Goal: Contribute content

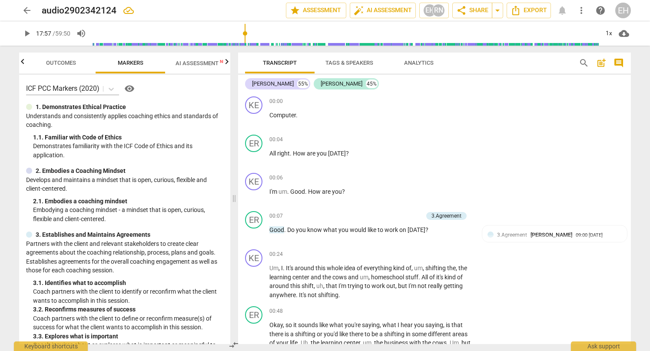
scroll to position [3578, 0]
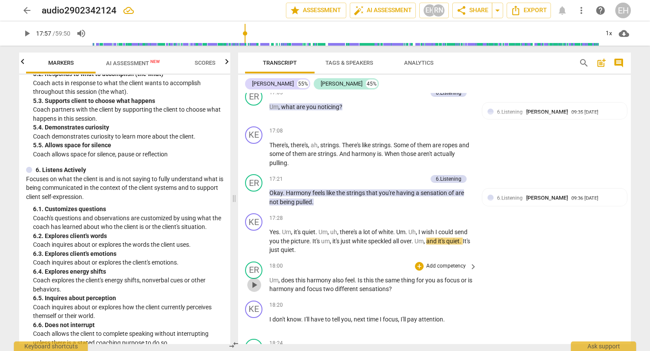
click at [254, 280] on span "play_arrow" at bounding box center [254, 285] width 10 height 10
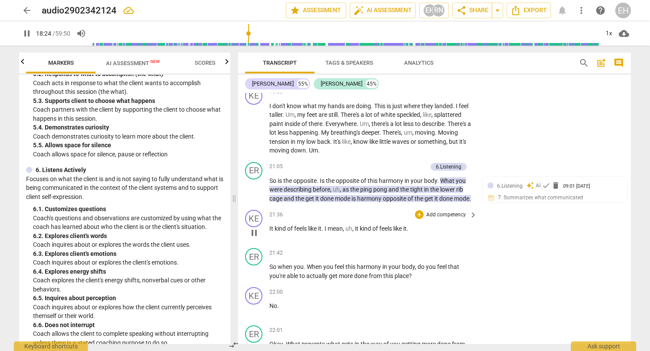
scroll to position [4058, 0]
click at [254, 229] on span "pause" at bounding box center [254, 234] width 10 height 10
click at [254, 229] on span "play_arrow" at bounding box center [254, 234] width 10 height 10
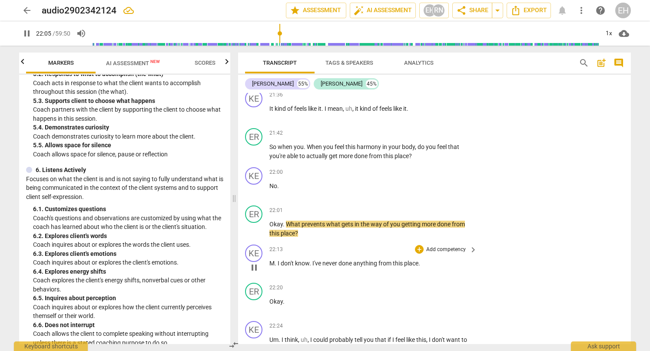
scroll to position [4179, 0]
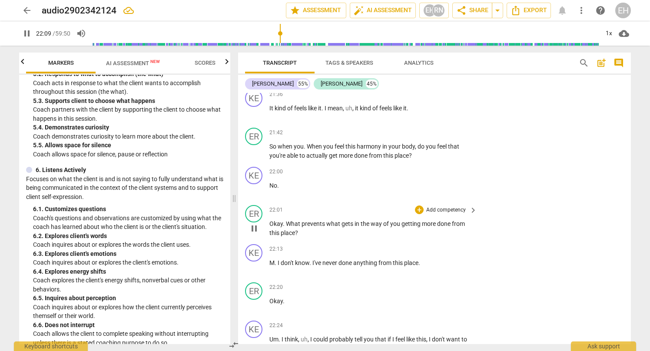
click at [455, 206] on p "Add competency" at bounding box center [445, 210] width 41 height 8
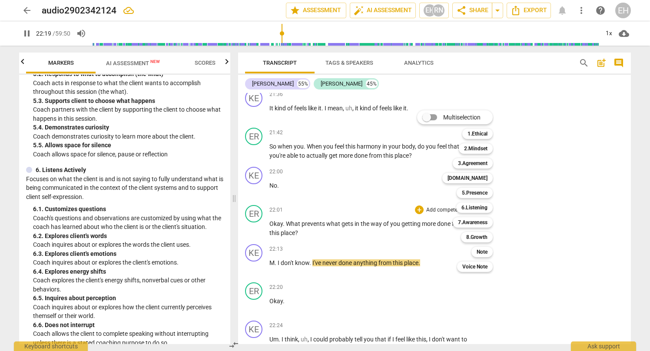
click at [252, 211] on div at bounding box center [325, 175] width 650 height 351
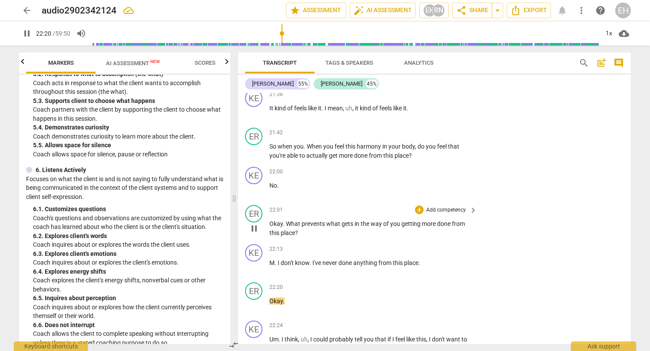
click at [255, 223] on span "pause" at bounding box center [254, 228] width 10 height 10
type input "1341"
click at [451, 206] on p "Add competency" at bounding box center [445, 210] width 41 height 8
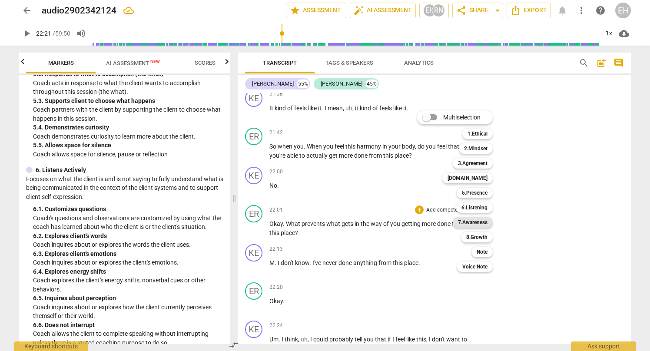
click at [472, 222] on b "7.Awareness" at bounding box center [473, 222] width 30 height 10
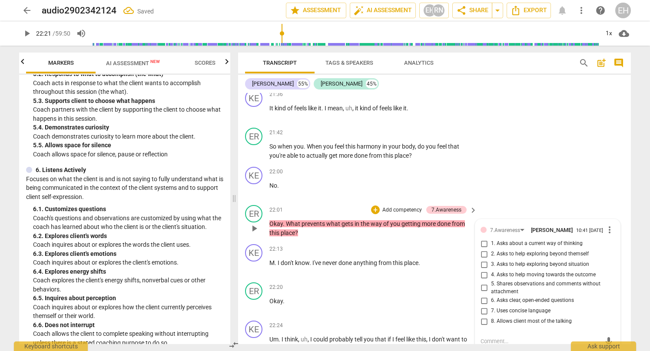
click at [485, 238] on input "1. Asks about a current way of thinking" at bounding box center [484, 243] width 14 height 10
checkbox input "true"
click at [253, 262] on span "play_arrow" at bounding box center [254, 267] width 10 height 10
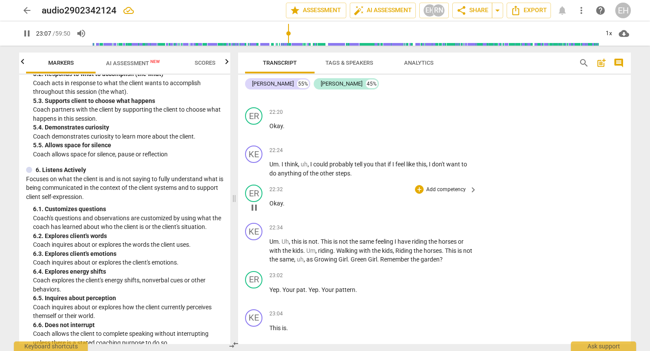
scroll to position [4642, 0]
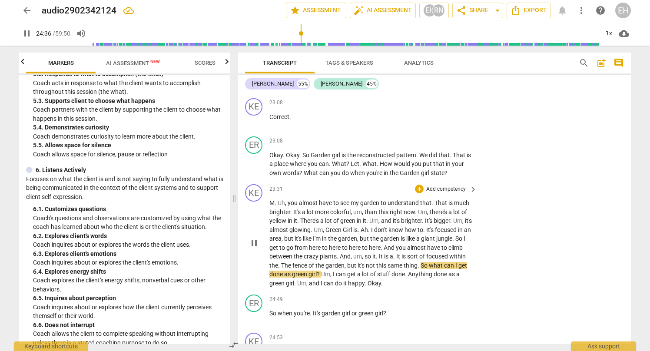
click at [463, 185] on p "Add competency" at bounding box center [445, 189] width 41 height 8
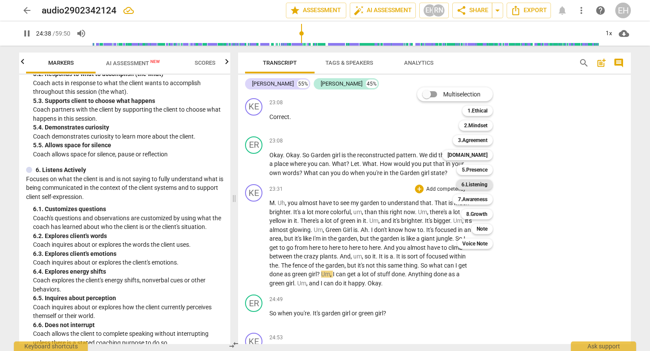
click at [478, 188] on b "6.Listening" at bounding box center [474, 184] width 26 height 10
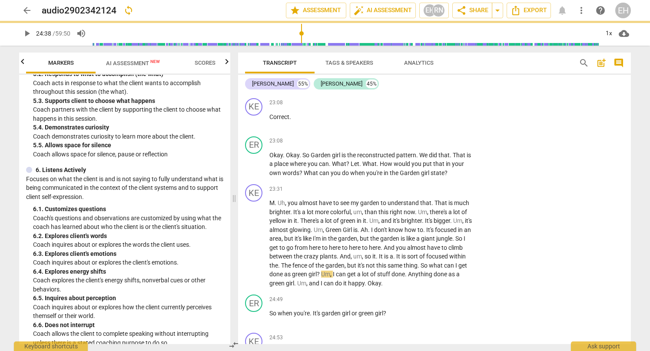
type input "1479"
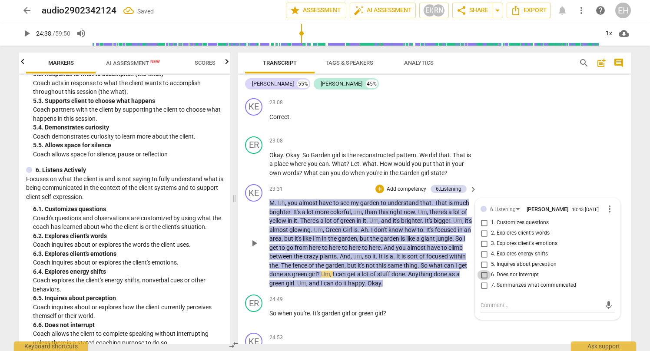
click at [484, 270] on input "6. Does not interrupt" at bounding box center [484, 275] width 14 height 10
checkbox input "true"
click at [256, 312] on span "play_arrow" at bounding box center [254, 317] width 10 height 10
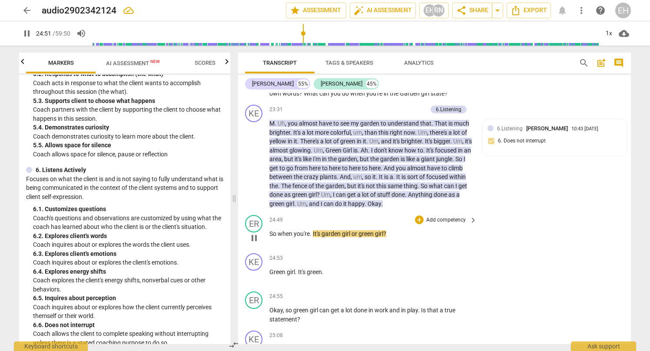
scroll to position [4722, 0]
click at [460, 292] on p "Add competency" at bounding box center [445, 296] width 41 height 8
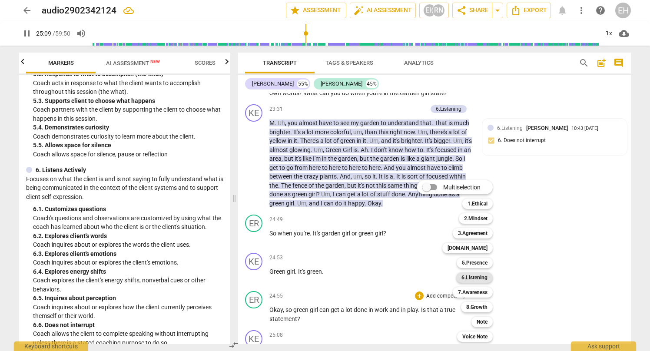
scroll to position [4989, 0]
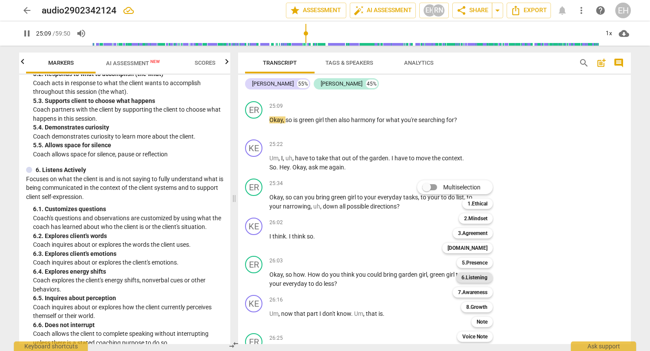
click at [475, 281] on b "6.Listening" at bounding box center [474, 277] width 26 height 10
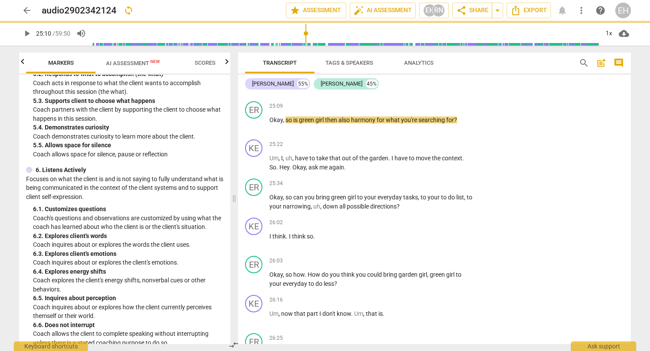
type input "1510"
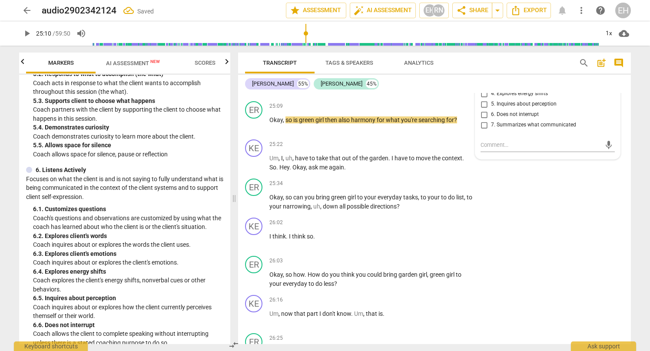
scroll to position [4788, 0]
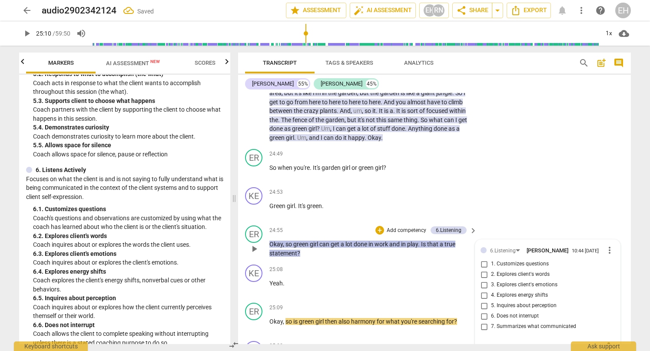
click at [482, 321] on input "7. Summarizes what communicated" at bounding box center [484, 326] width 14 height 10
checkbox input "true"
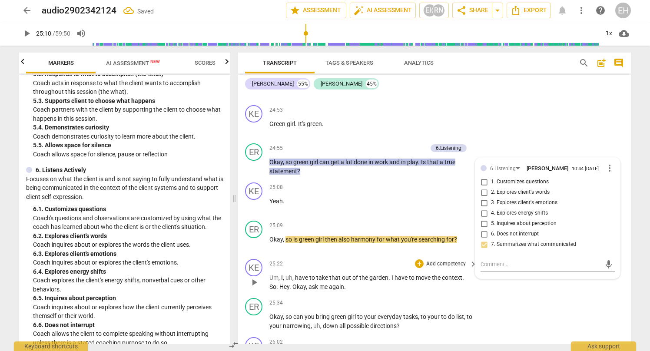
scroll to position [4870, 0]
click at [483, 218] on input "5. Inquires about perception" at bounding box center [484, 223] width 14 height 10
checkbox input "true"
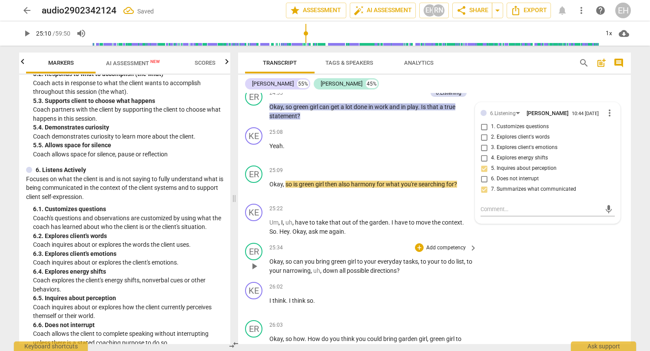
scroll to position [4926, 0]
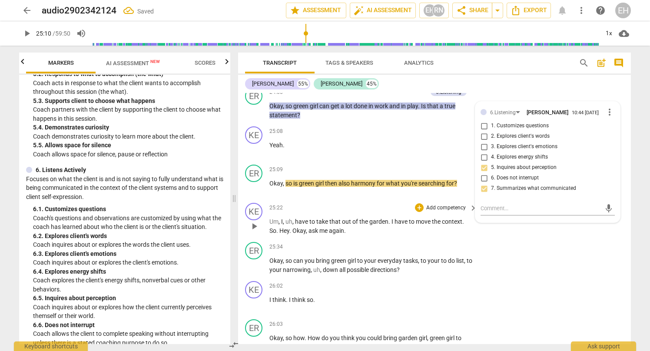
click at [254, 221] on span "play_arrow" at bounding box center [254, 226] width 10 height 10
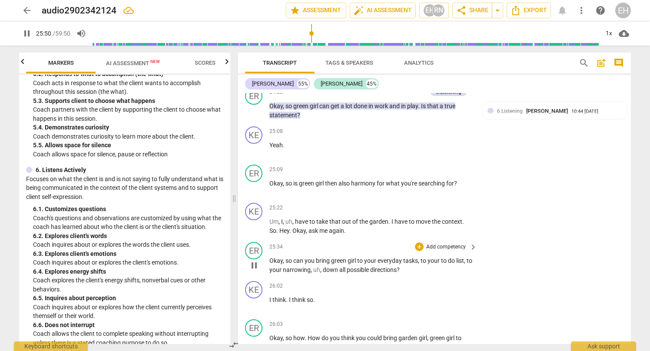
click at [454, 243] on p "Add competency" at bounding box center [445, 247] width 41 height 8
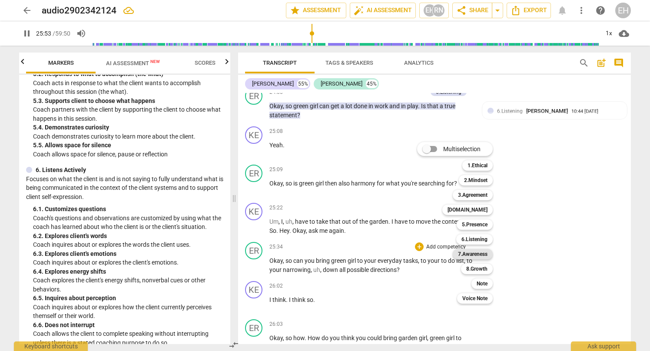
click at [468, 254] on b "7.Awareness" at bounding box center [473, 254] width 30 height 10
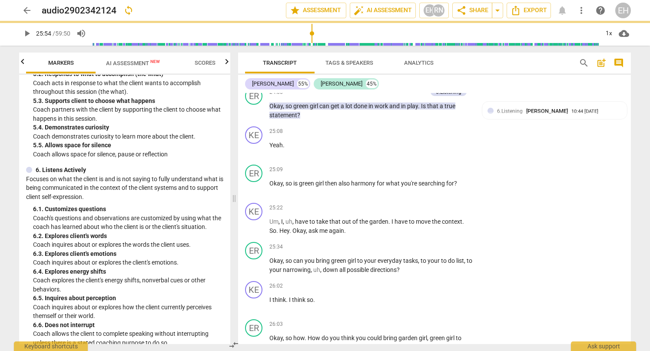
type input "1554"
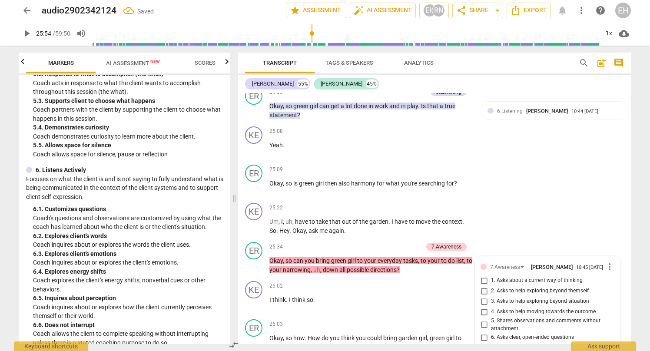
scroll to position [5061, 0]
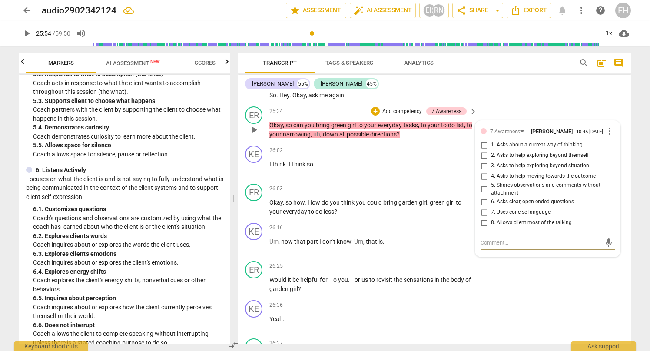
click at [483, 150] on input "2. Asks to help exploring beyond themself" at bounding box center [484, 155] width 14 height 10
checkbox input "true"
click at [483, 161] on input "3. Asks to help exploring beyond situation" at bounding box center [484, 166] width 14 height 10
checkbox input "true"
click at [482, 140] on input "1. Asks about a current way of thinking" at bounding box center [484, 145] width 14 height 10
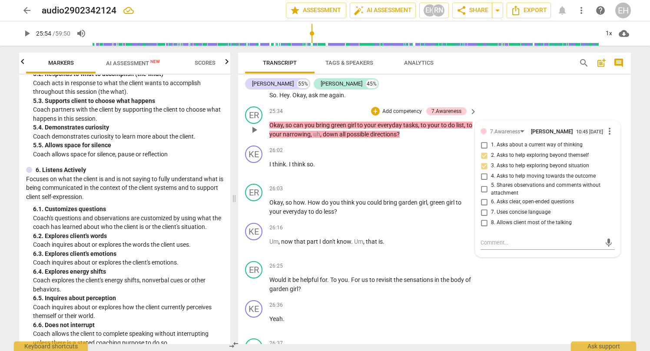
checkbox input "true"
click at [255, 163] on span "play_arrow" at bounding box center [254, 168] width 10 height 10
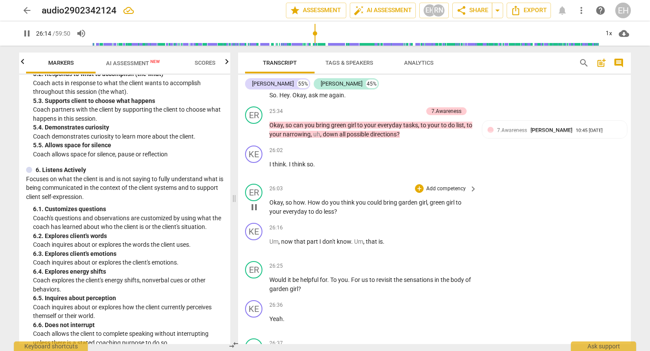
click at [451, 185] on p "Add competency" at bounding box center [445, 189] width 41 height 8
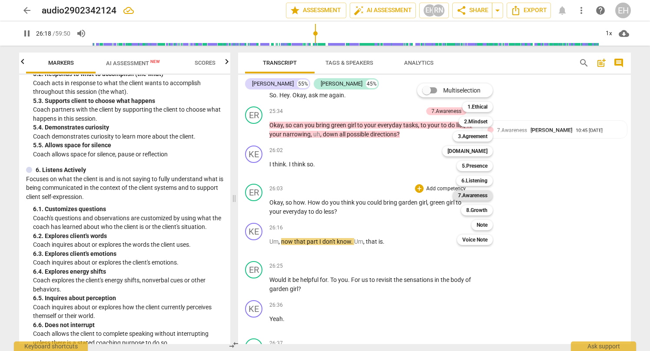
click at [479, 196] on b "7.Awareness" at bounding box center [473, 195] width 30 height 10
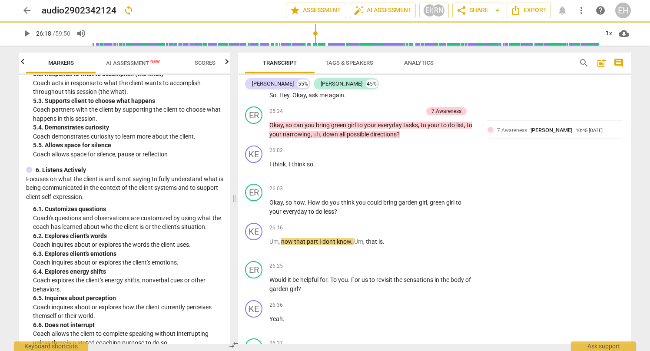
type input "1579"
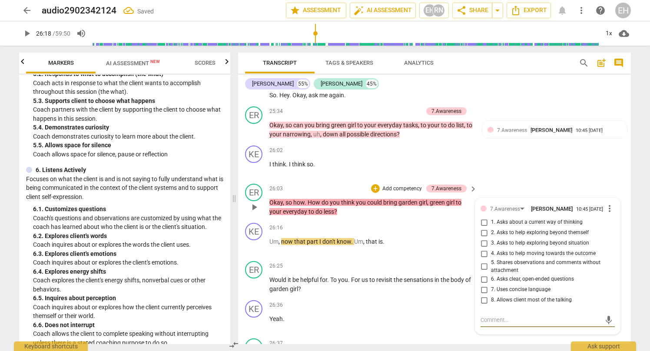
click at [484, 274] on input "6. Asks clear, open-ended questions" at bounding box center [484, 279] width 14 height 10
checkbox input "true"
click at [254, 241] on span "play_arrow" at bounding box center [254, 246] width 10 height 10
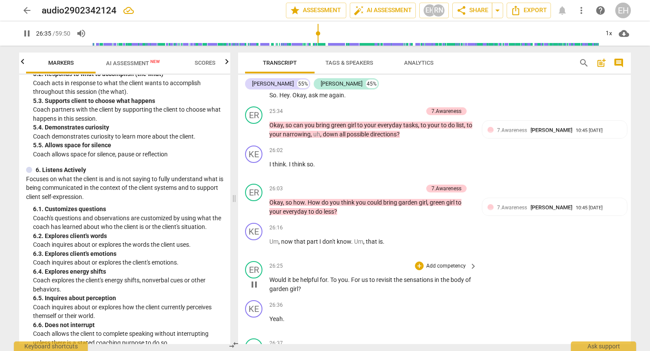
click at [451, 262] on p "Add competency" at bounding box center [445, 266] width 41 height 8
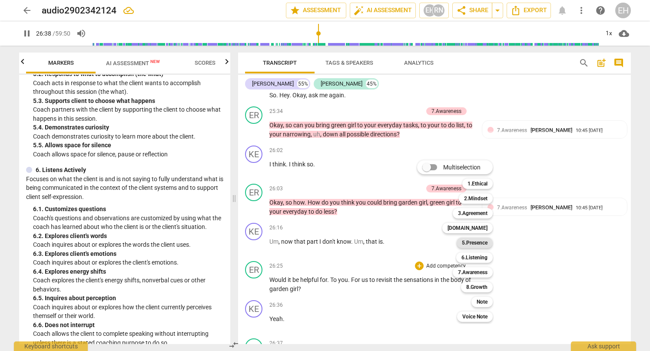
click at [481, 240] on b "5.Presence" at bounding box center [475, 243] width 26 height 10
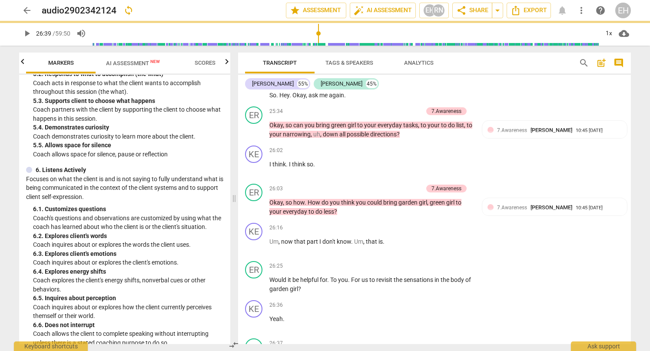
type input "1599"
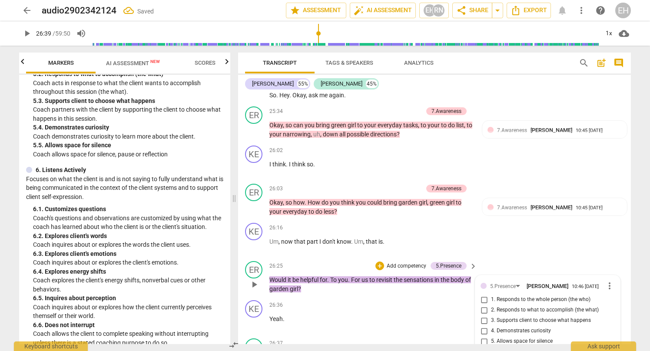
click at [484, 295] on input "1. Responds to the whole person (the who)" at bounding box center [484, 300] width 14 height 10
checkbox input "true"
click at [485, 315] on input "3. Supports client to choose what happens" at bounding box center [484, 320] width 14 height 10
checkbox input "true"
click at [255, 318] on span "play_arrow" at bounding box center [254, 323] width 10 height 10
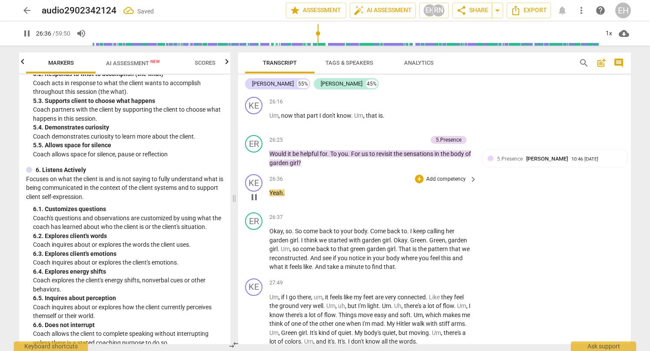
scroll to position [5189, 0]
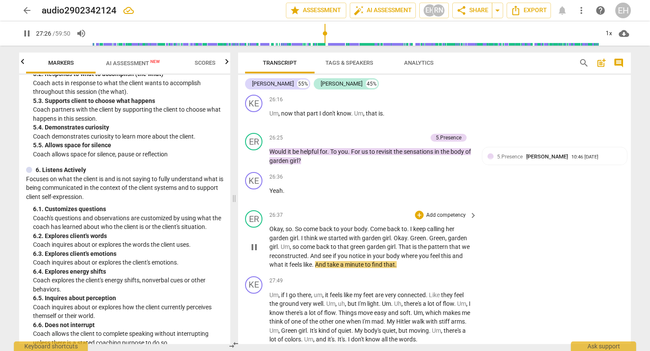
click at [455, 212] on p "Add competency" at bounding box center [445, 216] width 41 height 8
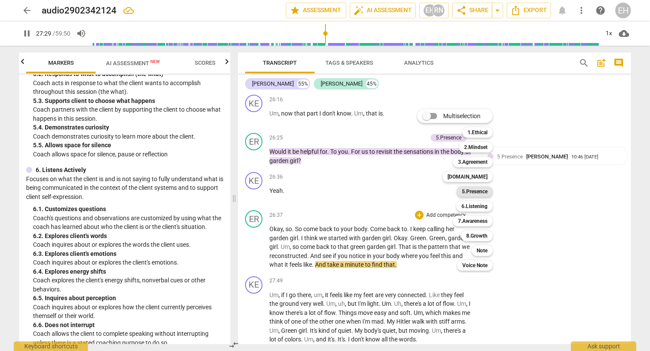
click at [479, 192] on b "5.Presence" at bounding box center [475, 191] width 26 height 10
type input "1650"
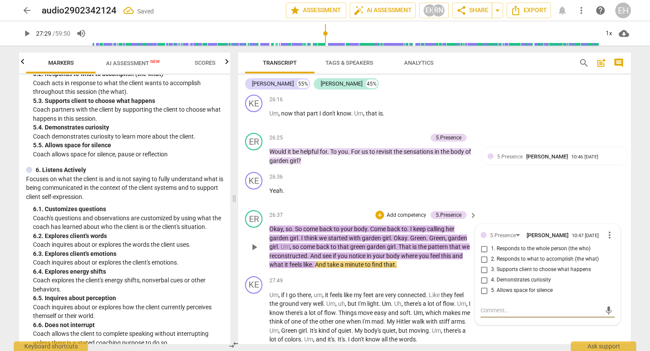
click at [481, 285] on input "5. Allows space for silence" at bounding box center [484, 290] width 14 height 10
checkbox input "true"
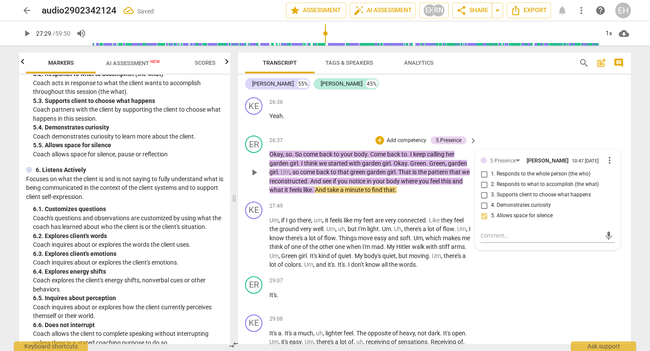
scroll to position [5267, 0]
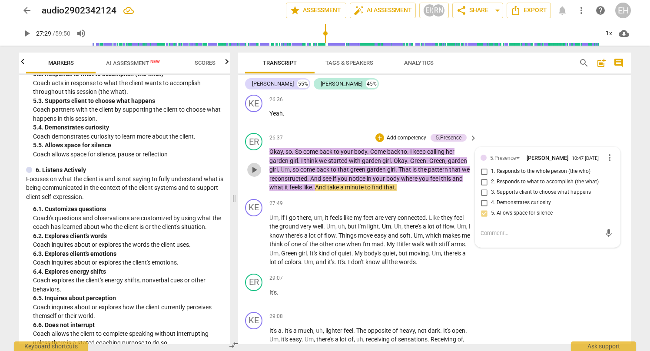
click at [255, 165] on span "play_arrow" at bounding box center [254, 170] width 10 height 10
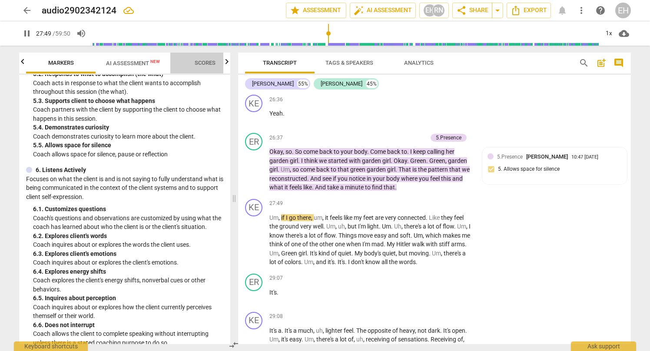
click at [203, 64] on span "Scores" at bounding box center [205, 63] width 21 height 7
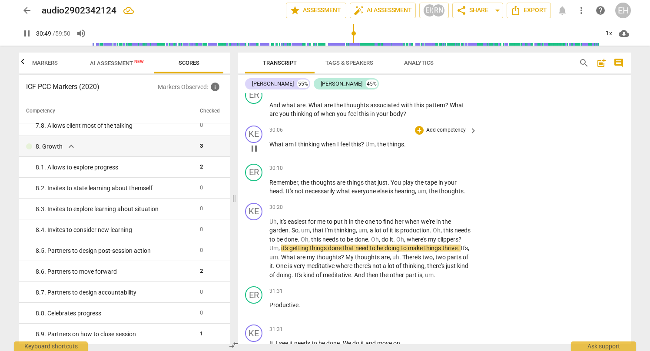
scroll to position [5552, 0]
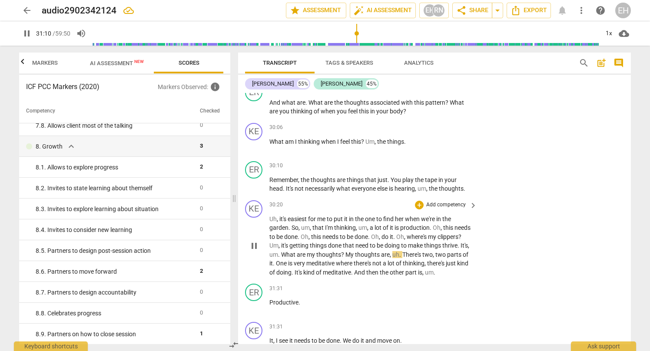
click at [461, 201] on p "Add competency" at bounding box center [445, 205] width 41 height 8
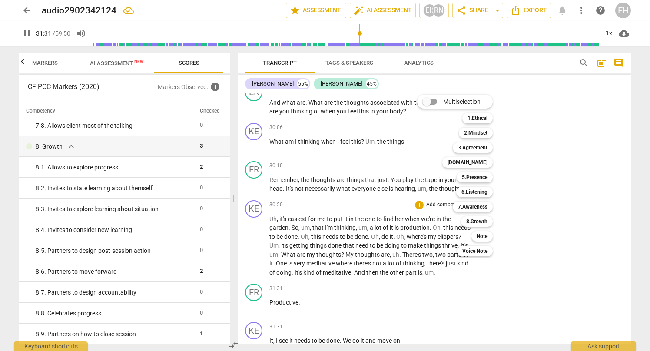
click at [468, 287] on div at bounding box center [325, 175] width 650 height 351
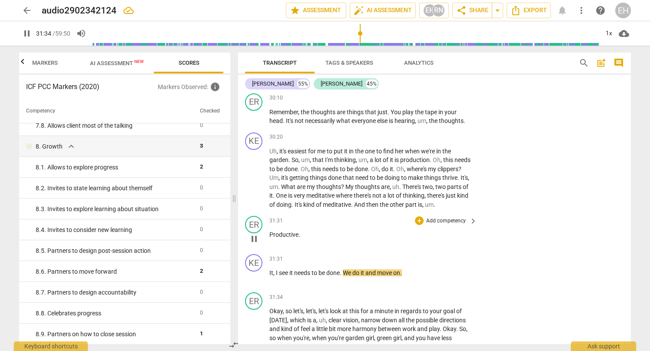
scroll to position [5621, 0]
click at [254, 215] on div "ER" at bounding box center [253, 223] width 17 height 17
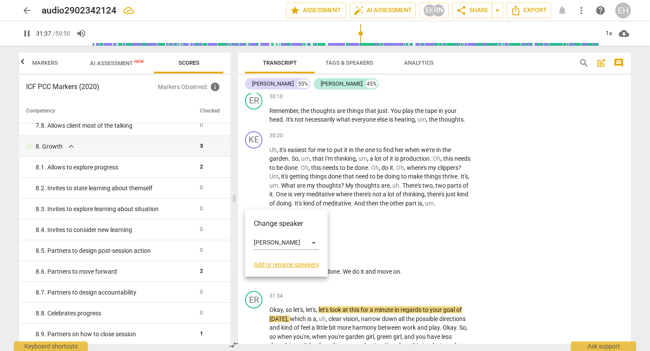
click at [254, 201] on div at bounding box center [325, 175] width 650 height 351
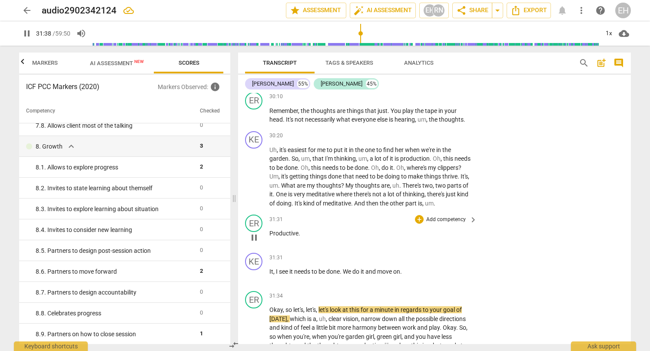
click at [314, 215] on div "31:31 + Add competency keyboard_arrow_right" at bounding box center [373, 220] width 209 height 10
click at [255, 232] on span "pause" at bounding box center [254, 237] width 10 height 10
click at [254, 232] on span "play_arrow" at bounding box center [254, 237] width 10 height 10
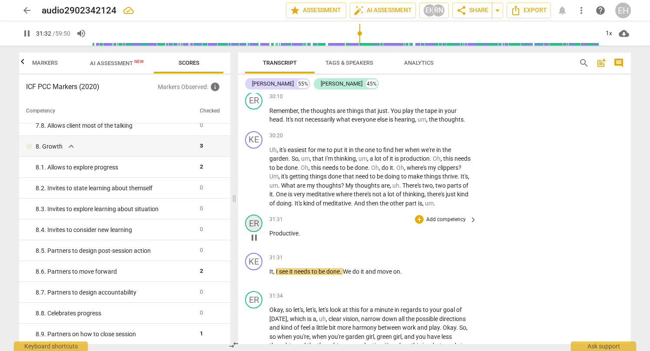
click at [254, 215] on div "ER" at bounding box center [253, 223] width 17 height 17
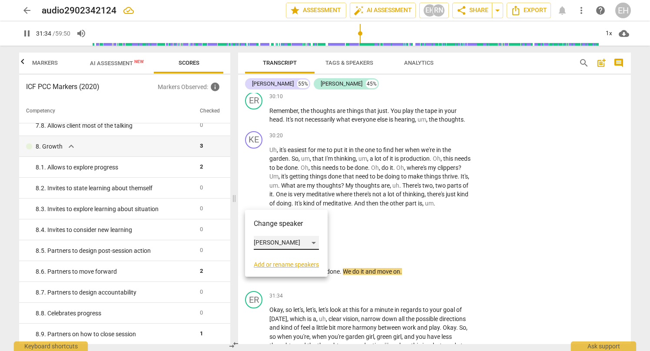
click at [262, 245] on div "[PERSON_NAME]" at bounding box center [286, 243] width 65 height 14
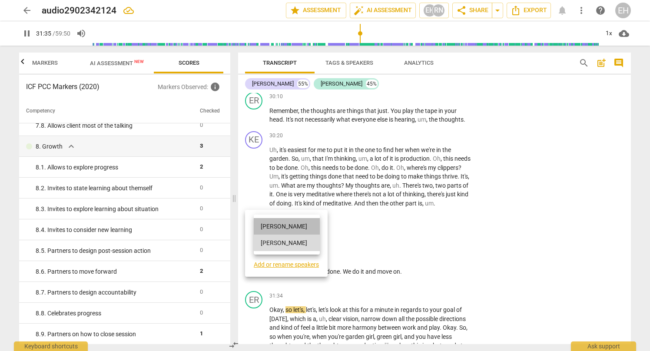
click at [267, 229] on li "[PERSON_NAME]" at bounding box center [287, 226] width 66 height 17
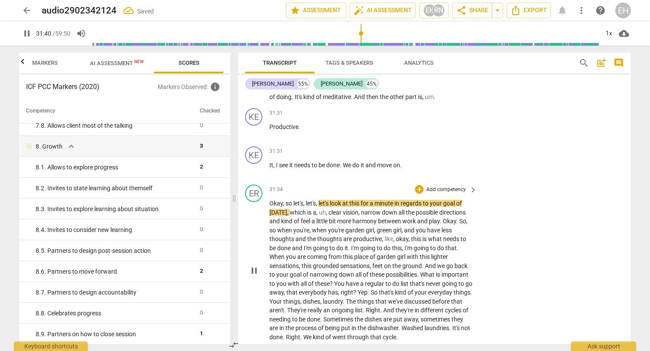
scroll to position [5729, 0]
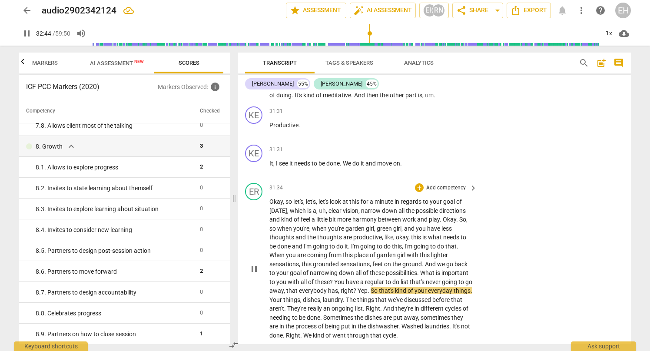
click at [368, 287] on span "Yep" at bounding box center [363, 290] width 10 height 7
click at [358, 287] on span "?" at bounding box center [355, 290] width 4 height 7
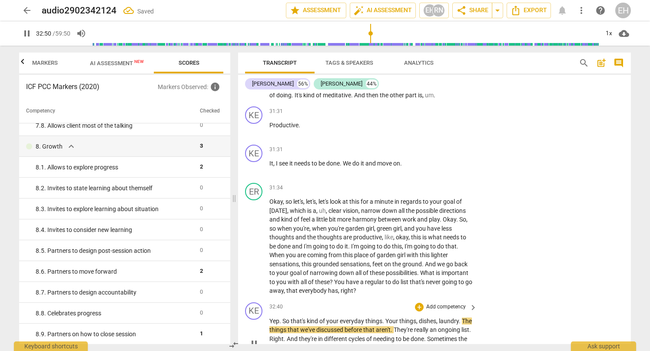
click at [282, 318] on span "." at bounding box center [280, 321] width 3 height 7
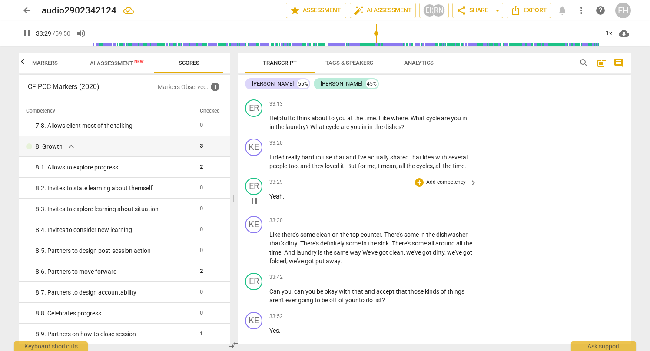
scroll to position [6084, 0]
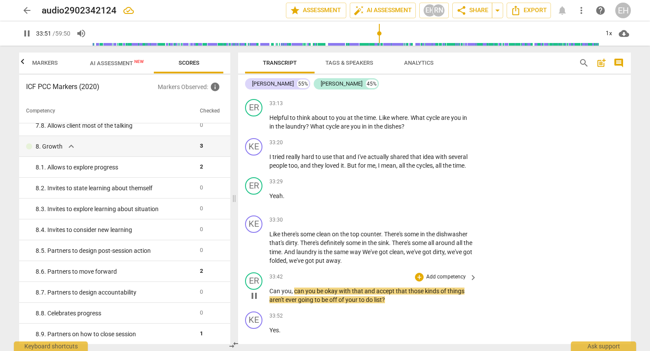
click at [451, 273] on p "Add competency" at bounding box center [445, 277] width 41 height 8
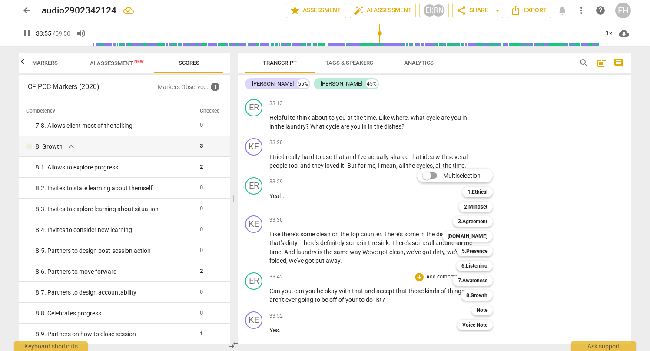
click at [255, 265] on div at bounding box center [325, 175] width 650 height 351
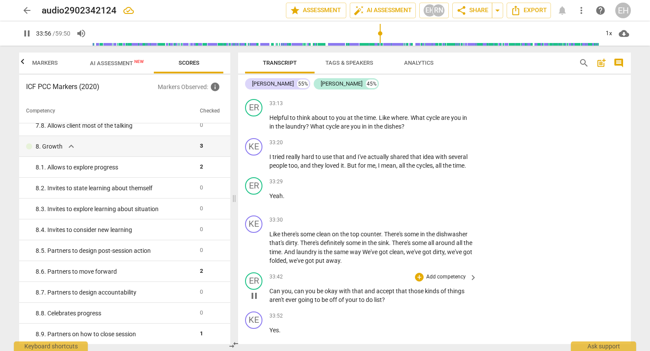
click at [257, 291] on span "pause" at bounding box center [254, 296] width 10 height 10
type input "2036"
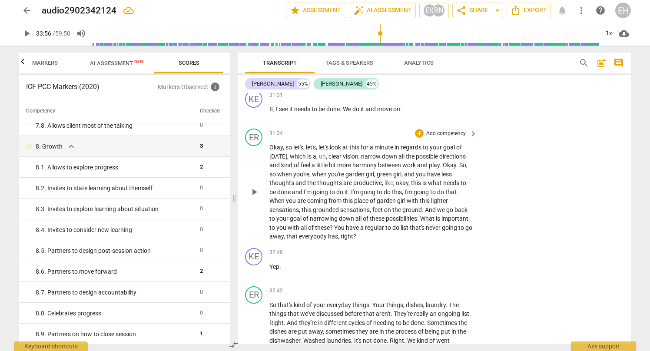
scroll to position [5783, 0]
click at [457, 130] on p "Add competency" at bounding box center [445, 134] width 41 height 8
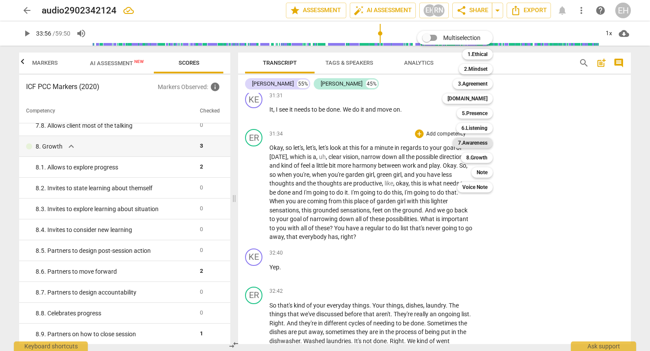
click at [474, 140] on b "7.Awareness" at bounding box center [473, 143] width 30 height 10
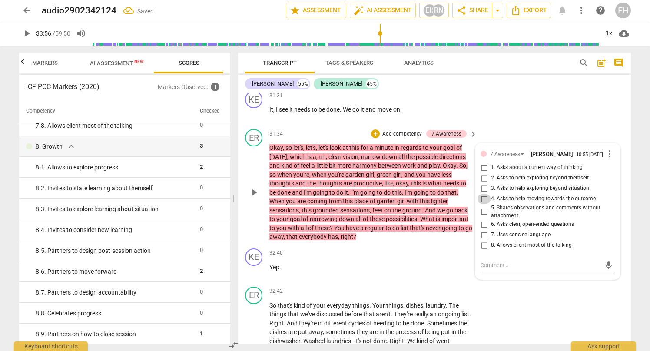
click at [485, 194] on input "4. Asks to help moving towards the outcome" at bounding box center [484, 199] width 14 height 10
checkbox input "true"
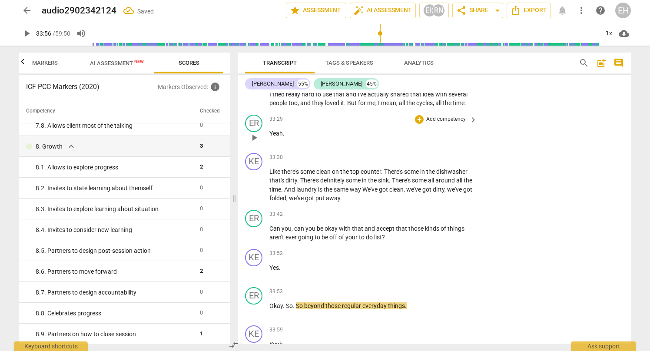
scroll to position [6147, 0]
click at [456, 210] on p "Add competency" at bounding box center [445, 214] width 41 height 8
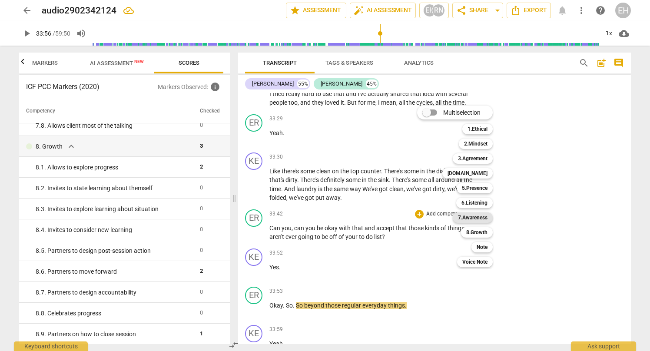
click at [475, 217] on b "7.Awareness" at bounding box center [473, 217] width 30 height 10
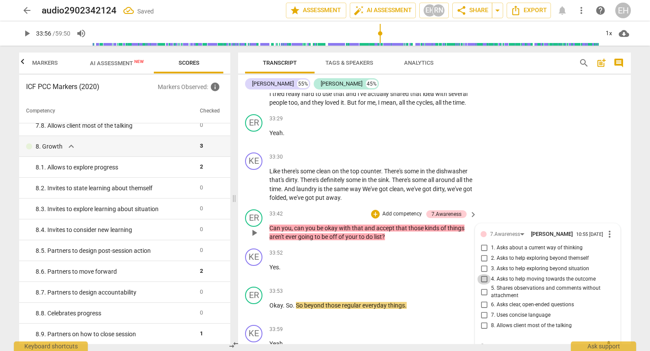
click at [484, 274] on input "4. Asks to help moving towards the outcome" at bounding box center [484, 279] width 14 height 10
checkbox input "true"
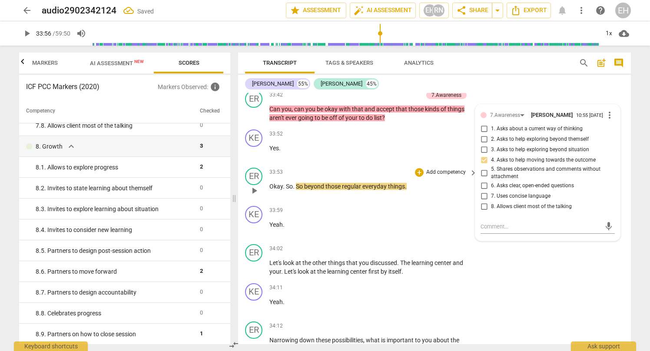
scroll to position [6268, 0]
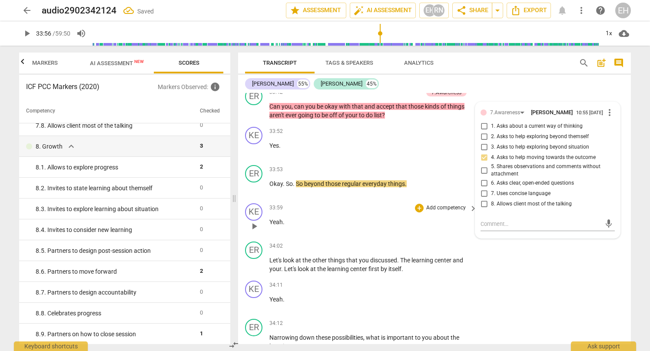
click at [255, 221] on span "play_arrow" at bounding box center [254, 226] width 10 height 10
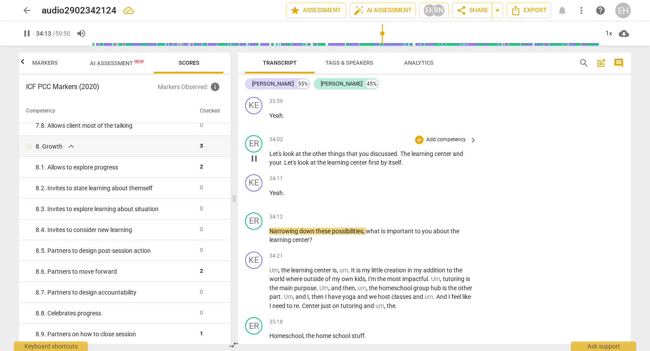
scroll to position [6377, 0]
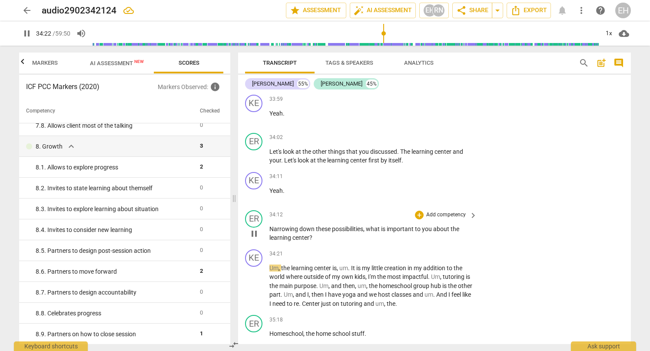
click at [450, 211] on p "Add competency" at bounding box center [445, 215] width 41 height 8
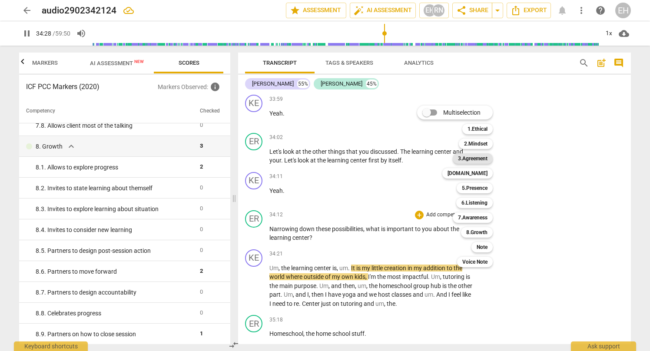
click at [484, 158] on b "3.Agreement" at bounding box center [473, 158] width 30 height 10
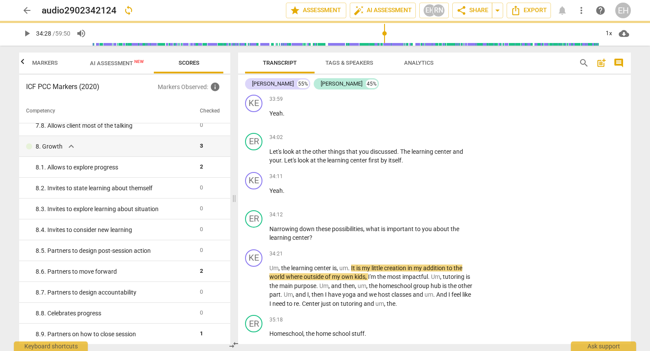
type input "2069"
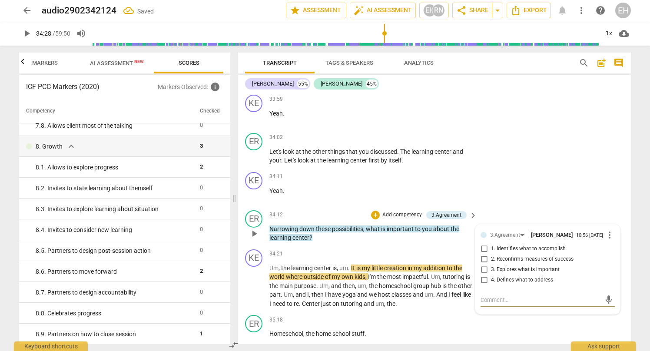
click at [484, 265] on input "3. Explores what is important" at bounding box center [484, 270] width 14 height 10
checkbox input "true"
click at [254, 281] on span "play_arrow" at bounding box center [254, 286] width 10 height 10
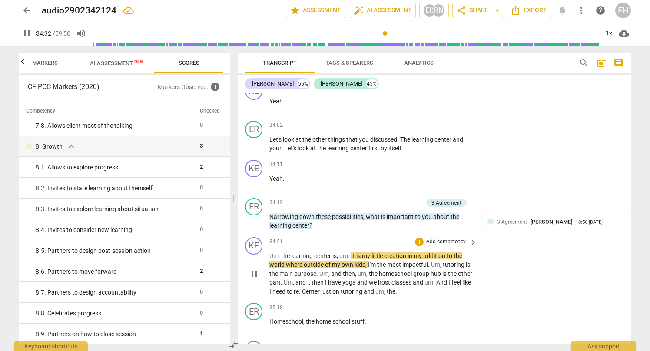
scroll to position [6393, 0]
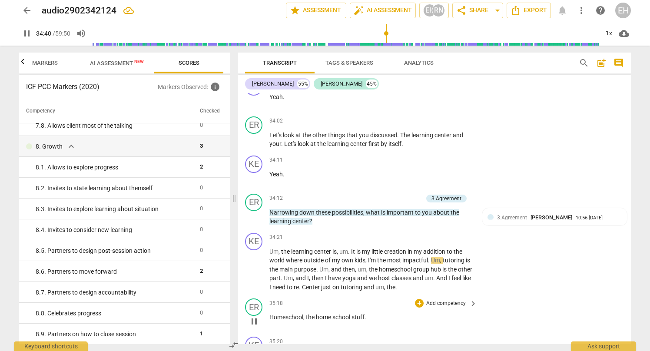
click at [258, 316] on span "pause" at bounding box center [254, 321] width 10 height 10
click at [255, 316] on span "play_arrow" at bounding box center [254, 321] width 10 height 10
click at [254, 298] on div "ER" at bounding box center [253, 306] width 17 height 17
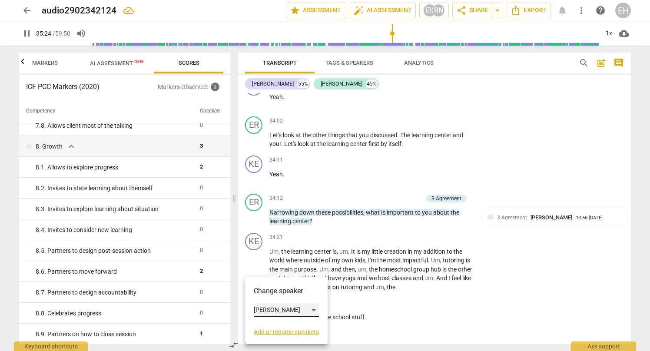
click at [262, 307] on div "[PERSON_NAME]" at bounding box center [286, 310] width 65 height 14
click at [268, 294] on li "[PERSON_NAME]" at bounding box center [287, 293] width 66 height 17
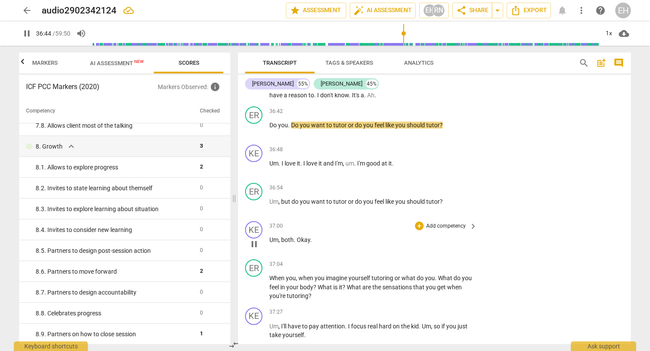
scroll to position [6766, 0]
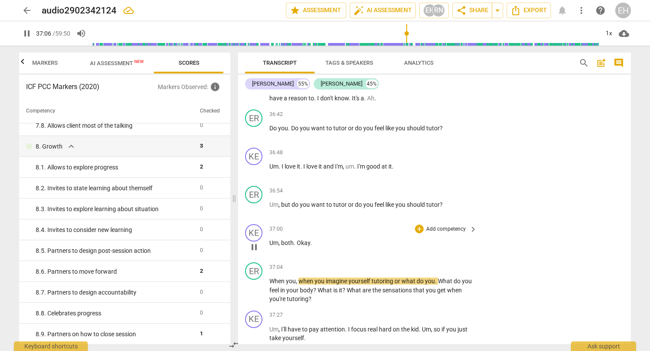
click at [297, 239] on span "Okay" at bounding box center [303, 242] width 13 height 7
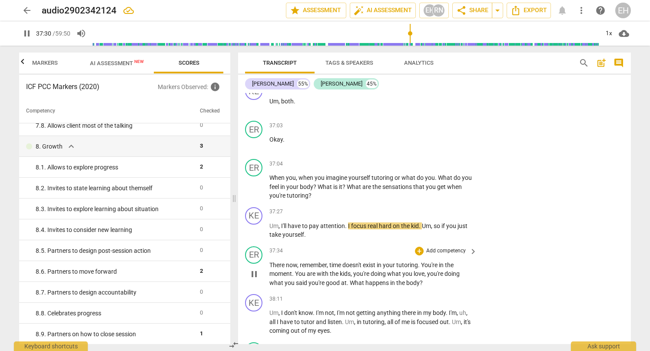
scroll to position [6908, 0]
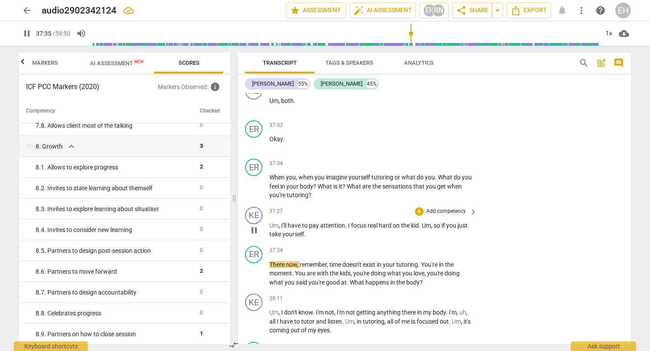
click at [436, 222] on span "so" at bounding box center [438, 225] width 8 height 7
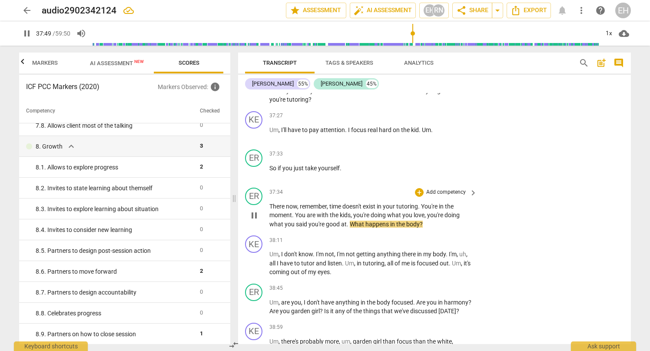
scroll to position [7004, 0]
click at [450, 188] on p "Add competency" at bounding box center [445, 192] width 41 height 8
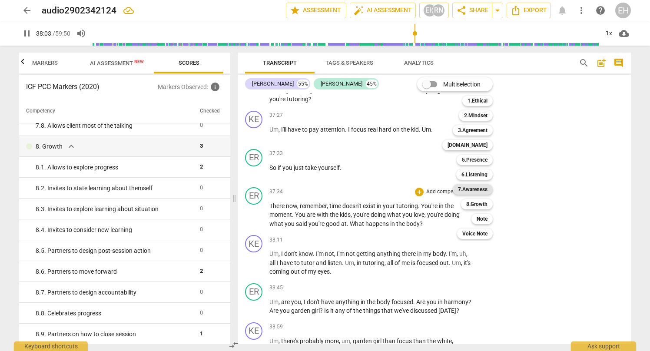
click at [466, 189] on b "7.Awareness" at bounding box center [473, 189] width 30 height 10
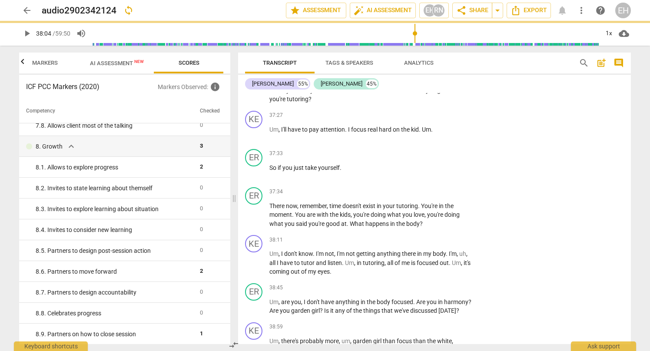
type input "2284"
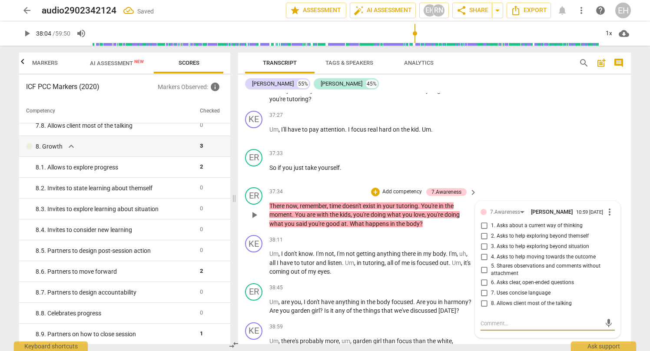
click at [483, 231] on input "2. Asks to help exploring beyond themself" at bounding box center [484, 236] width 14 height 10
checkbox input "true"
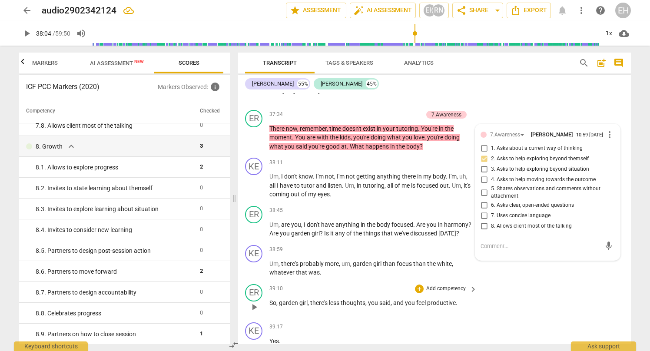
scroll to position [7083, 0]
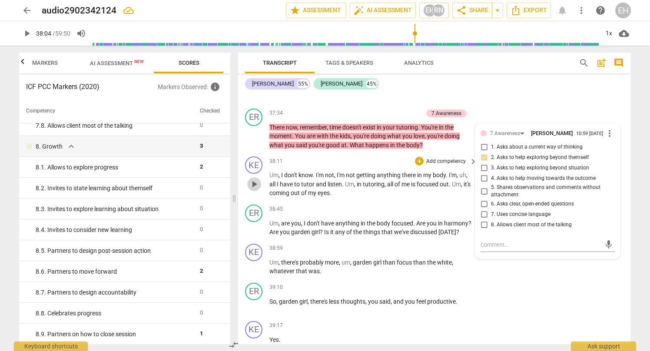
click at [256, 179] on span "play_arrow" at bounding box center [254, 184] width 10 height 10
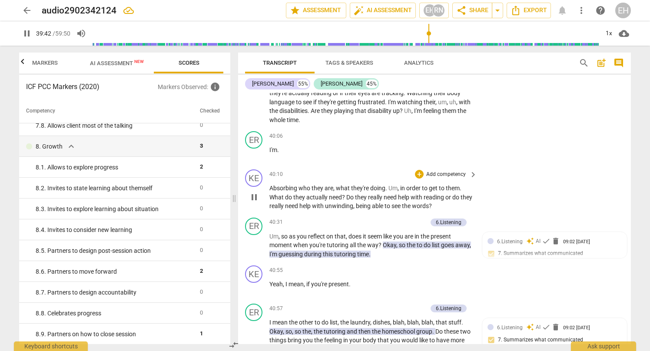
scroll to position [7435, 0]
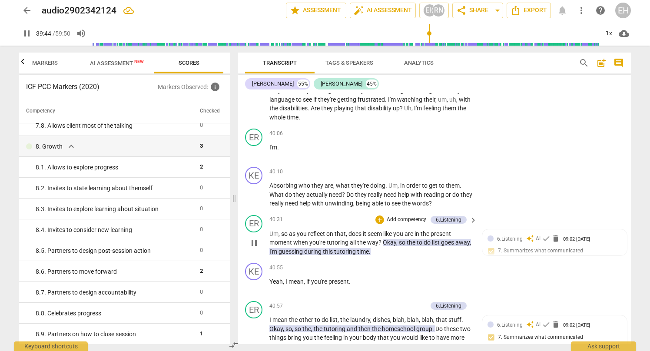
click at [255, 238] on span "pause" at bounding box center [254, 243] width 10 height 10
click at [255, 238] on span "play_arrow" at bounding box center [254, 243] width 10 height 10
click at [351, 239] on span "all" at bounding box center [353, 242] width 7 height 7
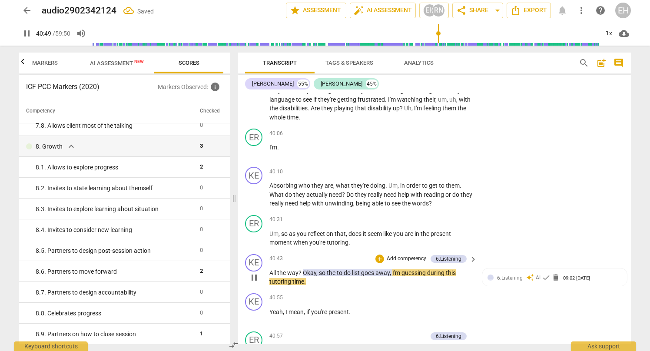
click at [301, 269] on span "?" at bounding box center [300, 272] width 4 height 7
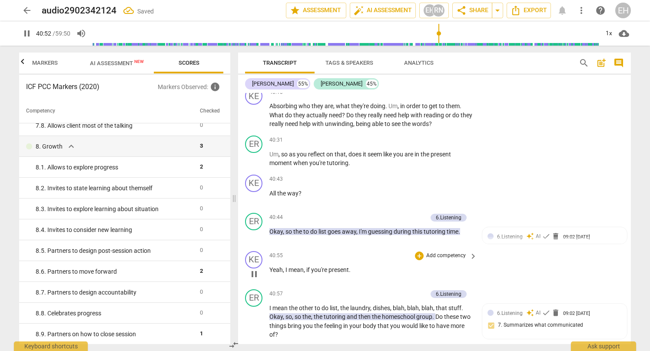
scroll to position [7516, 0]
click at [285, 265] on span "I" at bounding box center [286, 268] width 3 height 7
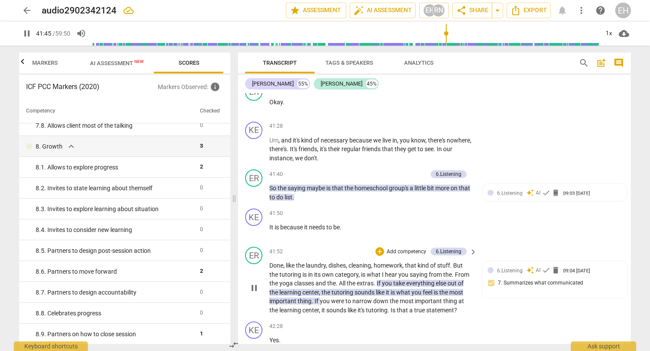
scroll to position [7830, 0]
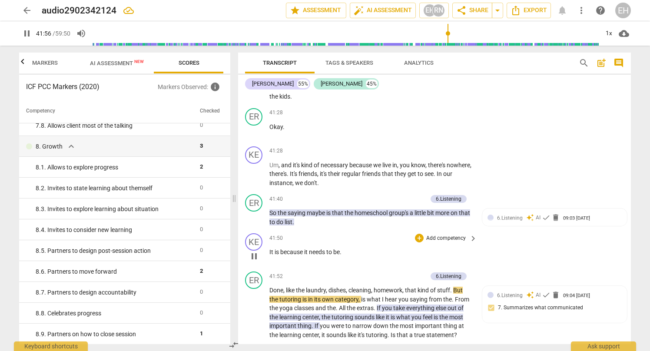
click at [279, 248] on span "is" at bounding box center [278, 251] width 6 height 7
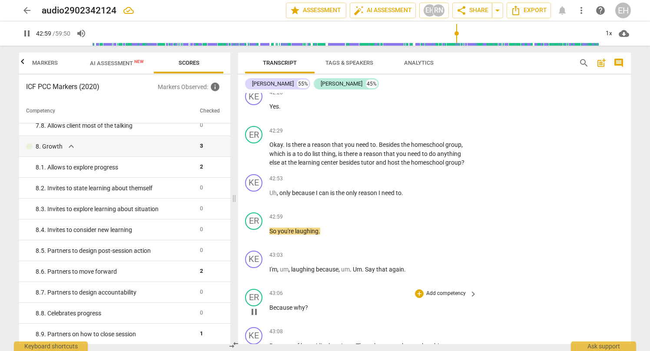
scroll to position [8132, 0]
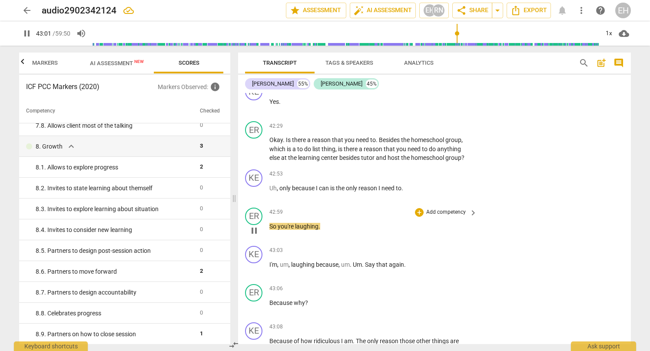
click at [434, 209] on p "Add competency" at bounding box center [445, 213] width 41 height 8
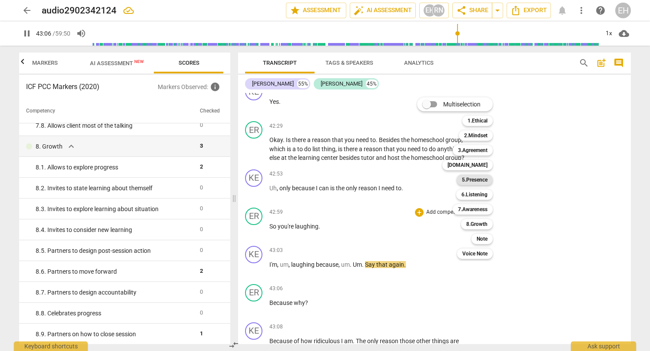
click at [477, 181] on b "5.Presence" at bounding box center [475, 180] width 26 height 10
type input "2587"
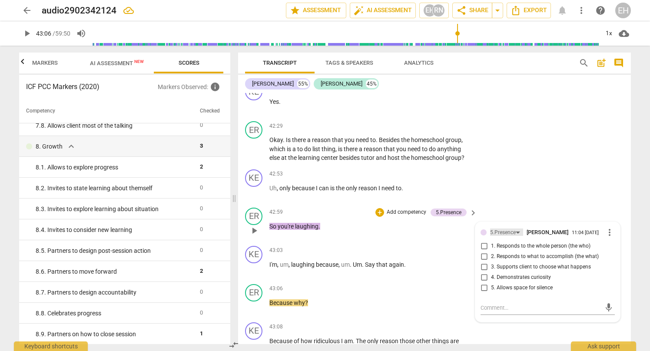
click at [513, 229] on div "5.Presence" at bounding box center [503, 233] width 26 height 8
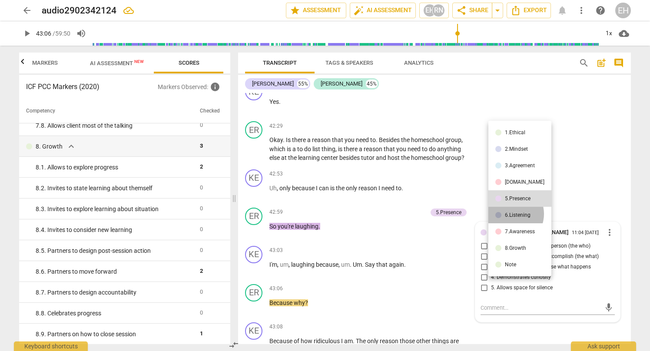
click at [510, 214] on div "6.Listening" at bounding box center [518, 214] width 26 height 5
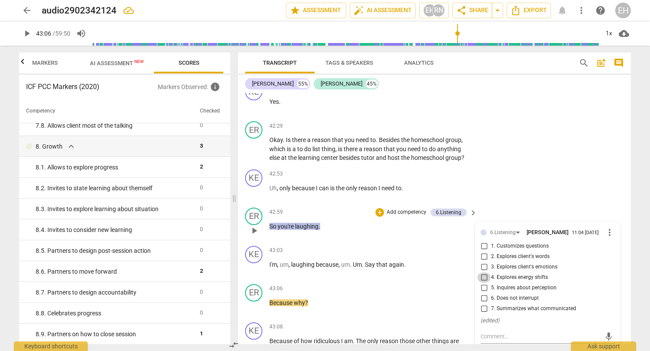
click at [484, 272] on input "4. Explores energy shifts" at bounding box center [484, 277] width 14 height 10
checkbox input "true"
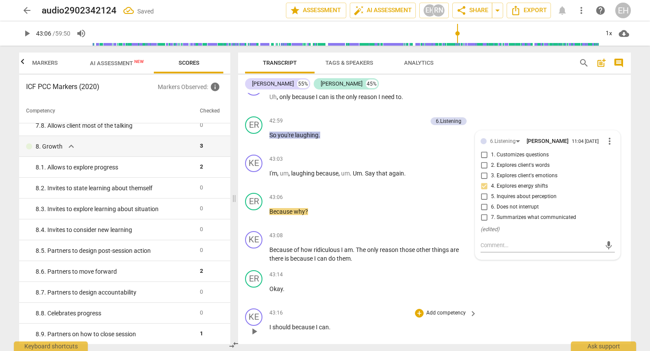
scroll to position [8230, 0]
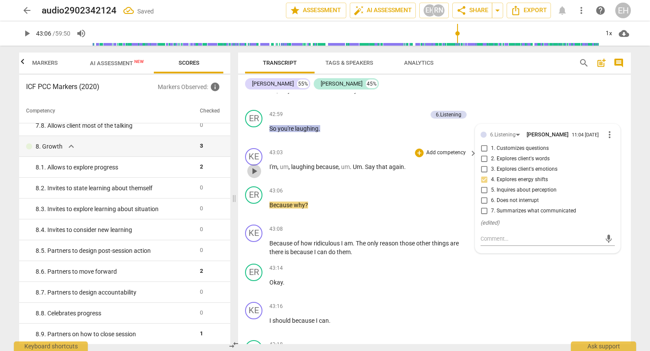
click at [253, 166] on span "play_arrow" at bounding box center [254, 171] width 10 height 10
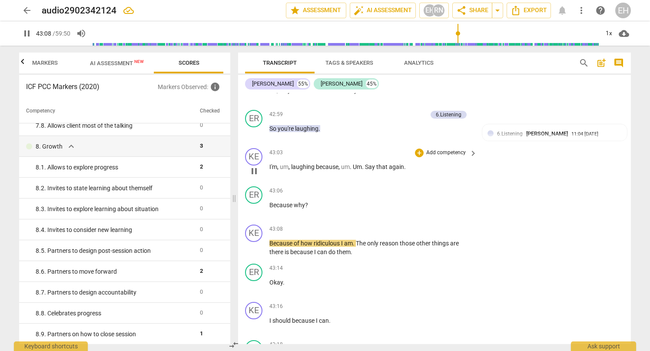
click at [366, 163] on span "Say" at bounding box center [370, 166] width 11 height 7
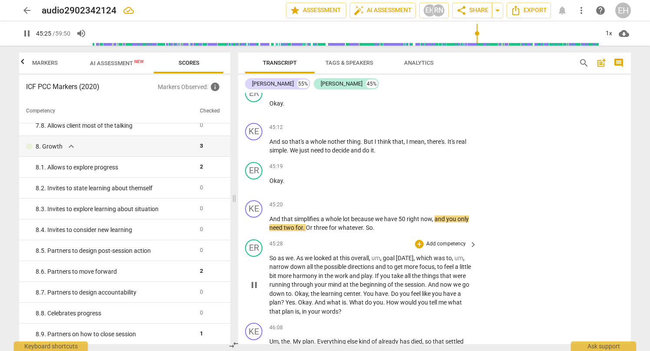
scroll to position [9072, 0]
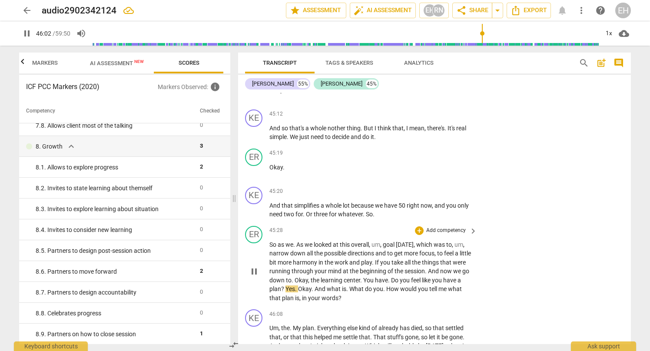
click at [285, 285] on span "?" at bounding box center [283, 288] width 4 height 7
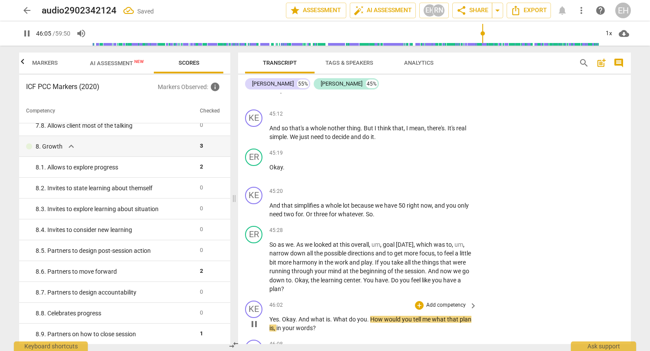
click at [299, 316] on span "And" at bounding box center [304, 319] width 12 height 7
click at [281, 316] on span "." at bounding box center [280, 319] width 3 height 7
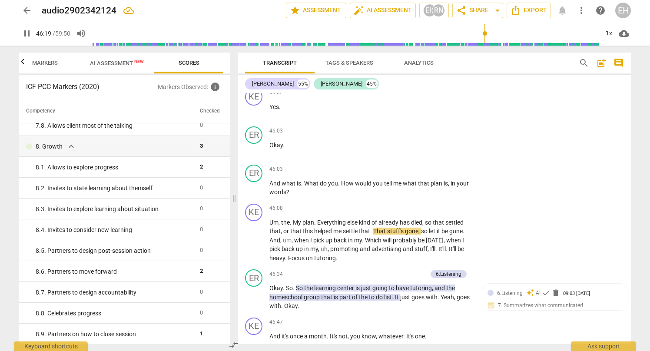
scroll to position [9283, 0]
click at [434, 166] on p "Add competency" at bounding box center [445, 170] width 41 height 8
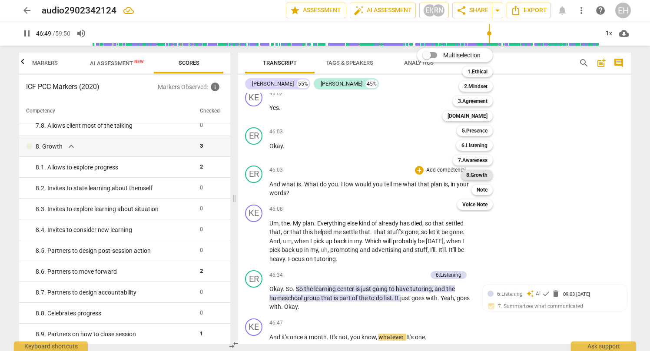
click at [466, 174] on div "8.Growth" at bounding box center [477, 175] width 32 height 10
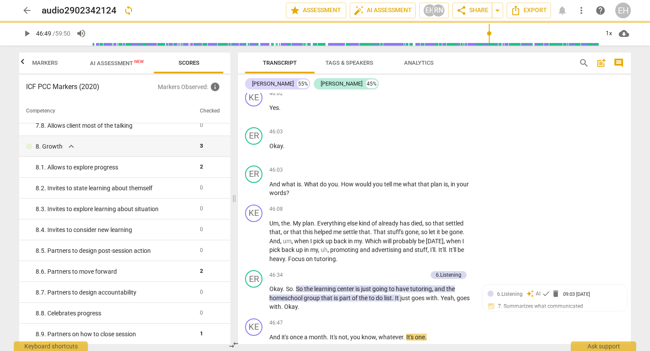
type input "2810"
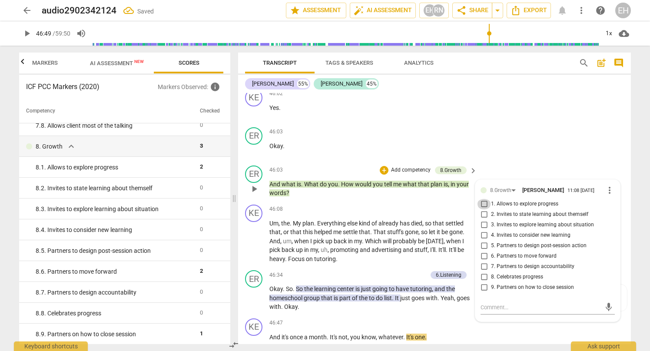
click at [484, 199] on input "1. Allows to explore progress" at bounding box center [484, 204] width 14 height 10
checkbox input "true"
click at [255, 236] on span "play_arrow" at bounding box center [254, 241] width 10 height 10
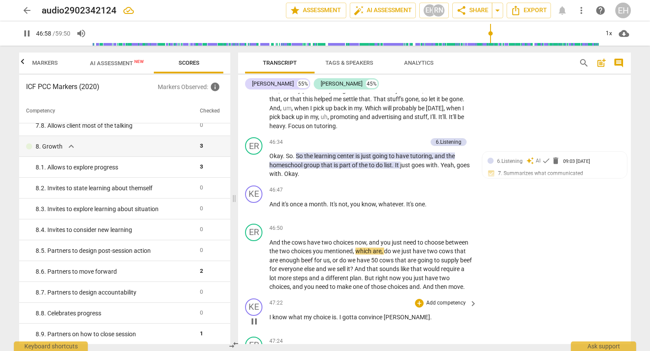
scroll to position [9417, 0]
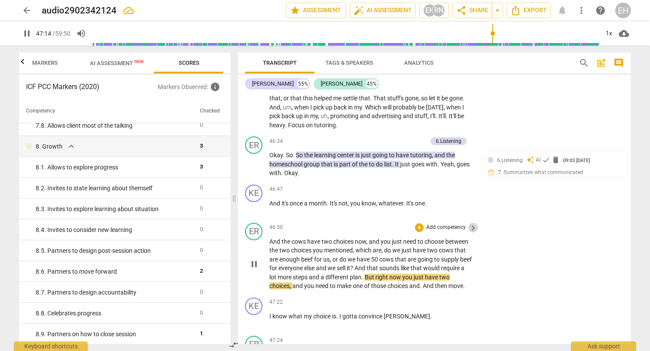
click at [468, 223] on span "keyboard_arrow_right" at bounding box center [473, 228] width 10 height 10
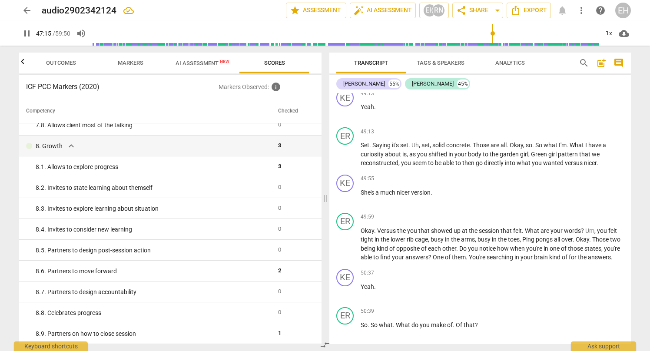
scroll to position [8969, 0]
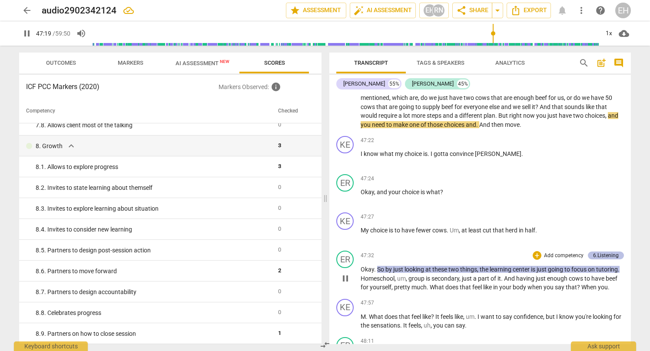
click at [598, 252] on div "6.Listening" at bounding box center [606, 256] width 26 height 8
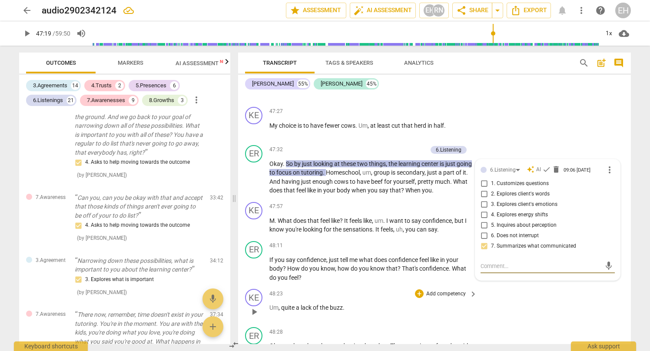
scroll to position [9680, 0]
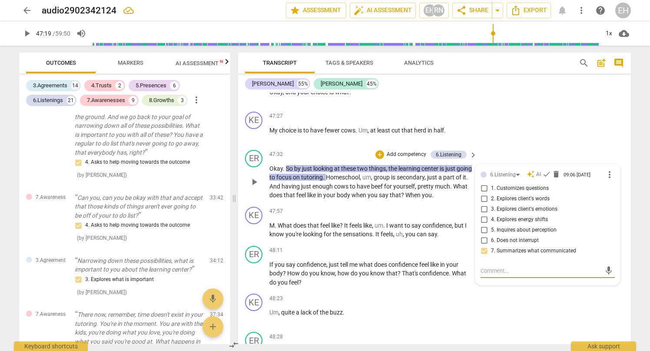
click at [251, 177] on span "play_arrow" at bounding box center [254, 182] width 10 height 10
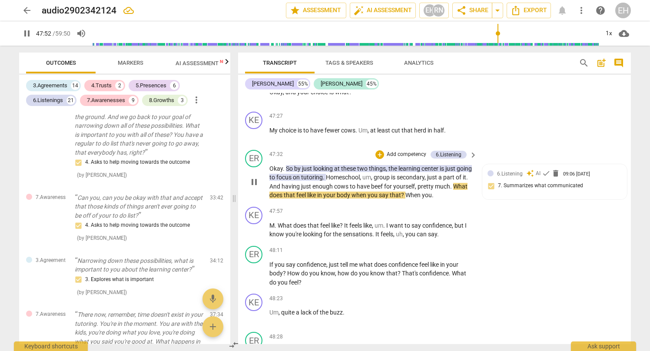
click at [417, 183] on span "," at bounding box center [416, 186] width 3 height 7
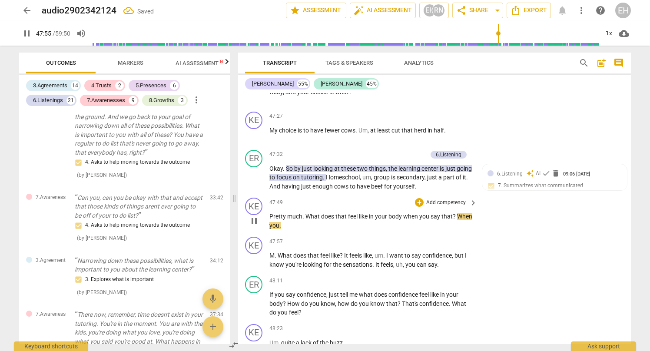
click at [303, 213] on span "." at bounding box center [303, 216] width 3 height 7
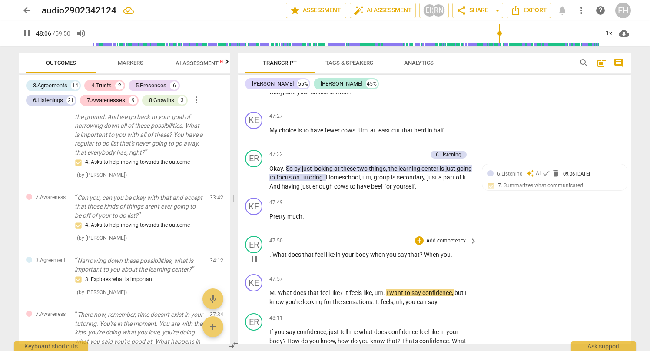
click at [451, 237] on p "Add competency" at bounding box center [445, 241] width 41 height 8
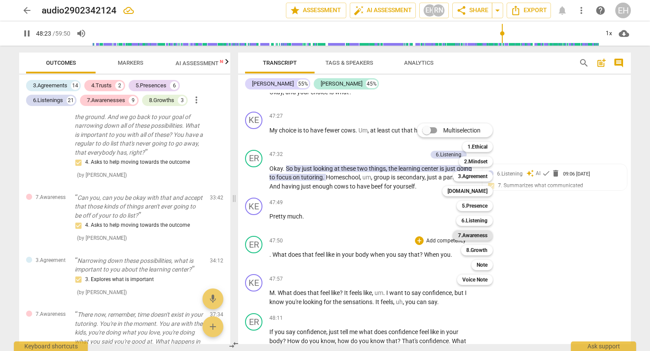
click at [470, 235] on b "7.Awareness" at bounding box center [473, 235] width 30 height 10
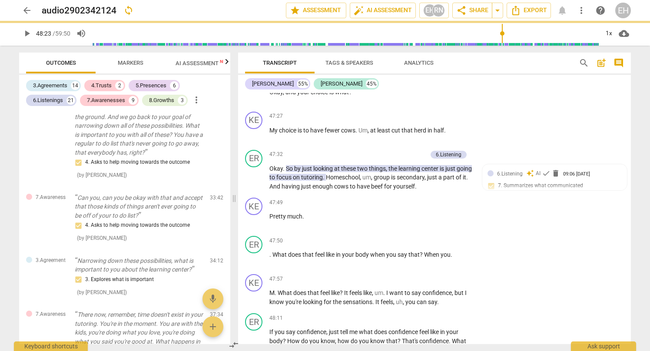
type input "2904"
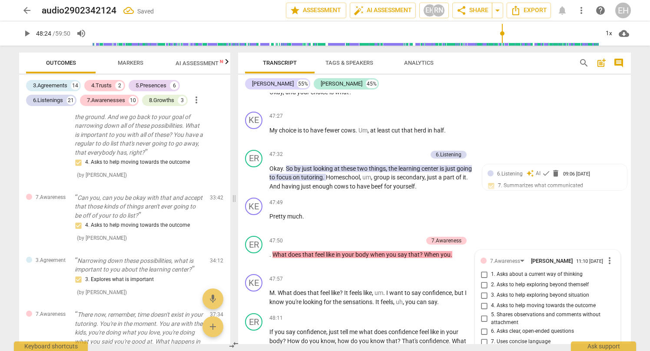
scroll to position [3487, 0]
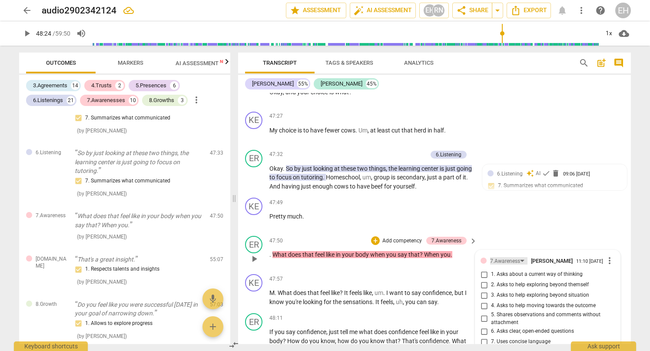
click at [504, 257] on div "7.Awareness" at bounding box center [505, 261] width 30 height 8
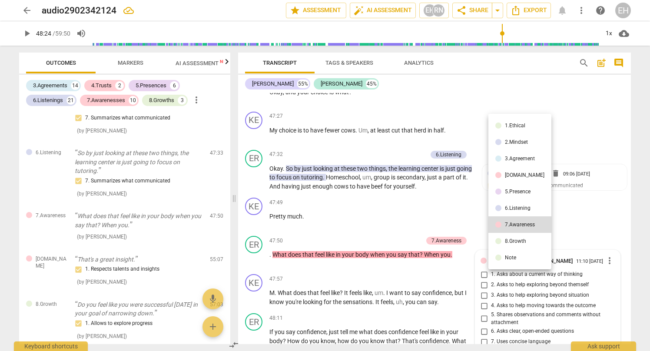
click at [511, 192] on div "5.Presence" at bounding box center [518, 191] width 26 height 5
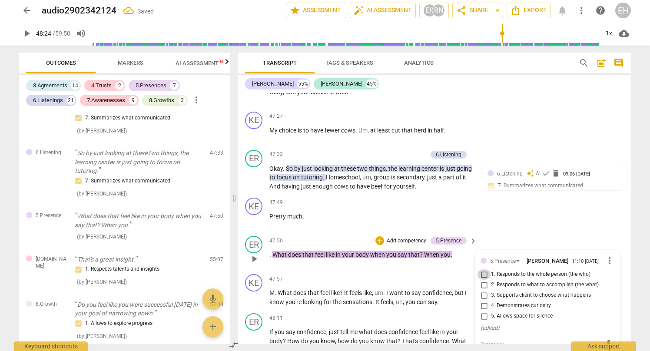
click at [483, 269] on input "1. Responds to the whole person (the who)" at bounding box center [484, 274] width 14 height 10
checkbox input "true"
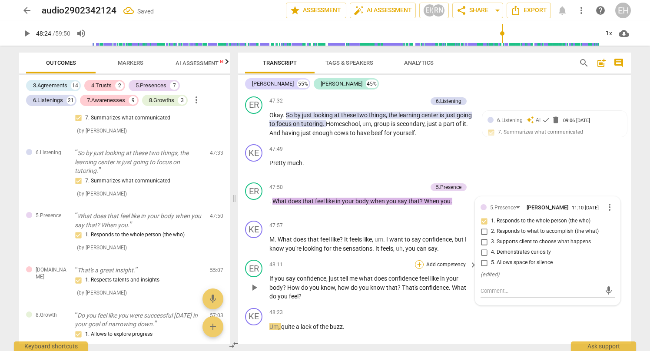
scroll to position [9733, 0]
click at [256, 282] on span "play_arrow" at bounding box center [254, 287] width 10 height 10
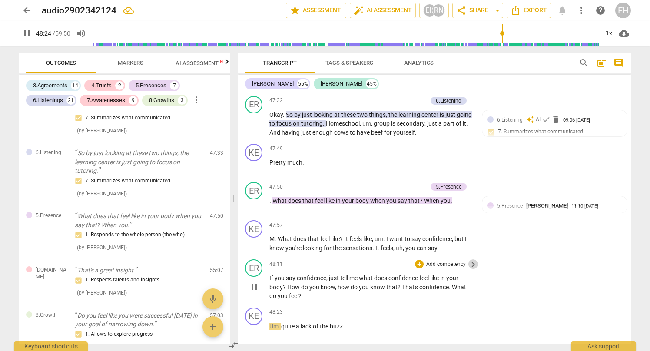
click at [468, 259] on span "keyboard_arrow_right" at bounding box center [473, 264] width 10 height 10
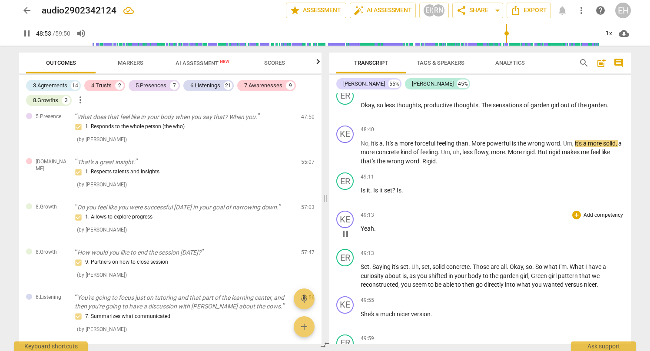
scroll to position [9373, 0]
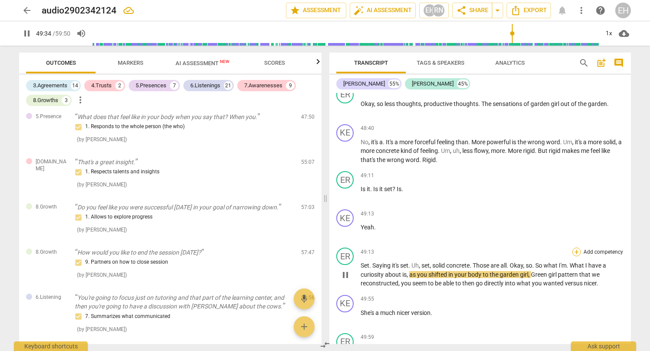
click at [576, 248] on div "+" at bounding box center [576, 252] width 9 height 9
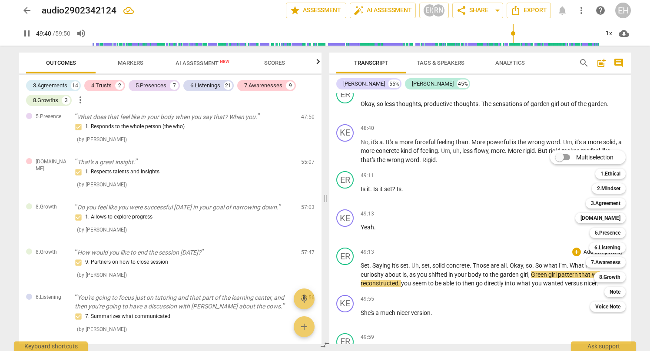
click at [347, 254] on div at bounding box center [325, 175] width 650 height 351
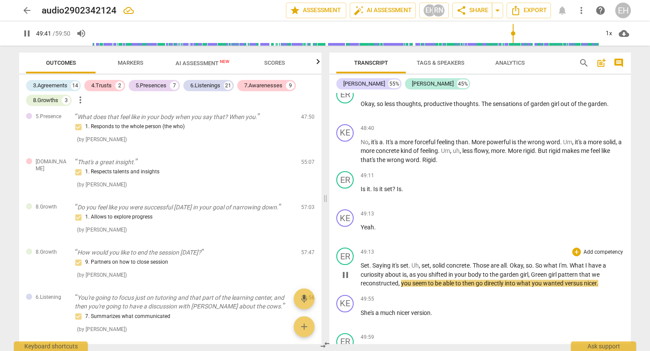
click at [344, 270] on span "pause" at bounding box center [345, 275] width 10 height 10
type input "2982"
click at [572, 248] on div "+" at bounding box center [576, 252] width 9 height 9
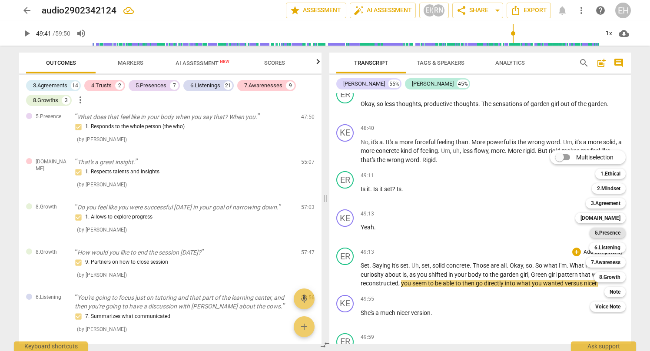
click at [603, 231] on b "5.Presence" at bounding box center [608, 233] width 26 height 10
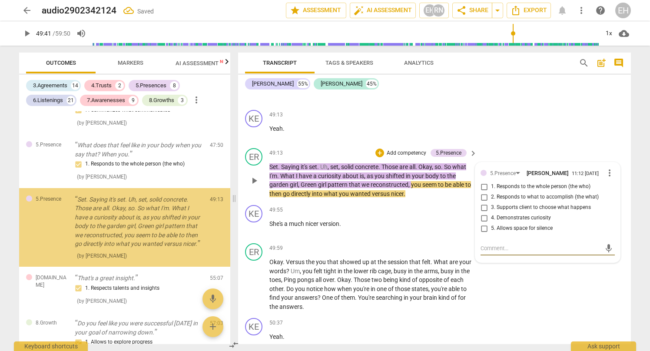
scroll to position [3558, 0]
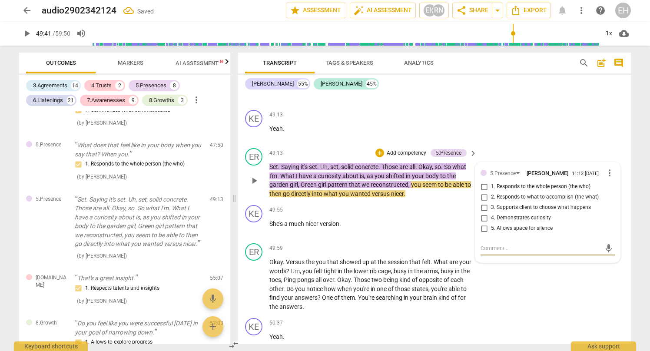
click at [483, 213] on input "4. Demonstrates curiosity" at bounding box center [484, 218] width 14 height 10
checkbox input "true"
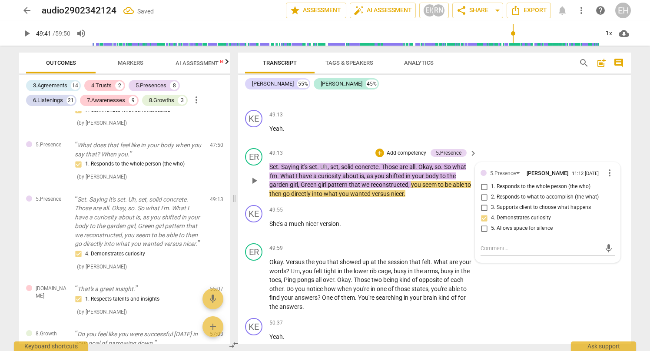
click at [254, 176] on span "play_arrow" at bounding box center [254, 181] width 10 height 10
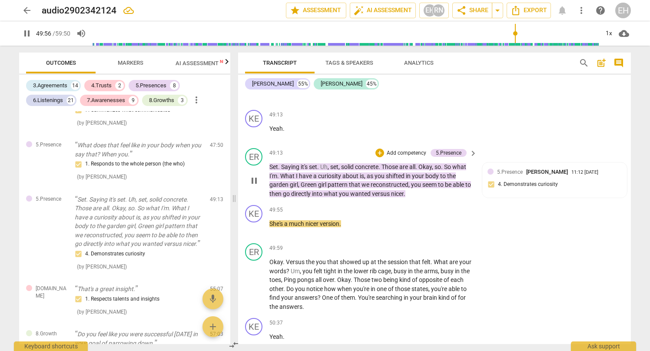
click at [398, 190] on span "nicer" at bounding box center [397, 193] width 13 height 7
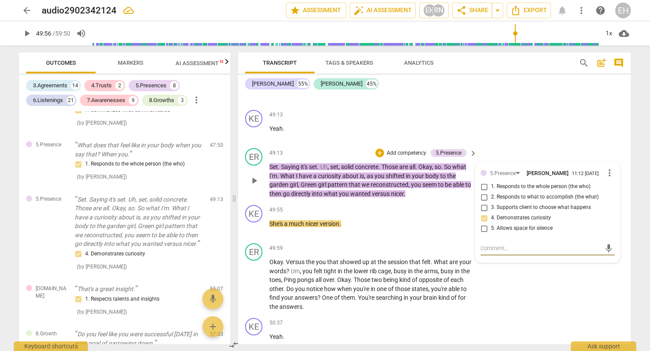
click at [398, 190] on span "nicer" at bounding box center [397, 193] width 13 height 7
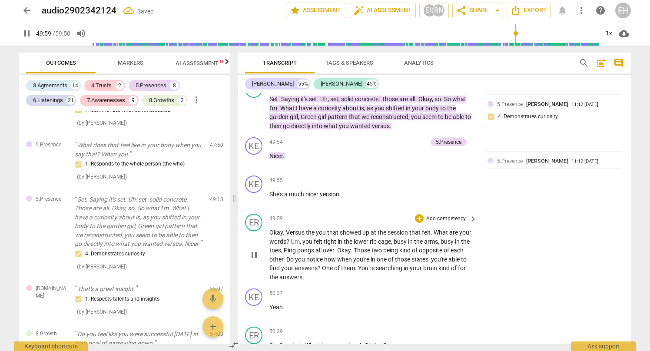
scroll to position [10163, 0]
click at [255, 249] on span "pause" at bounding box center [254, 254] width 10 height 10
click at [468, 213] on span "keyboard_arrow_right" at bounding box center [473, 218] width 10 height 10
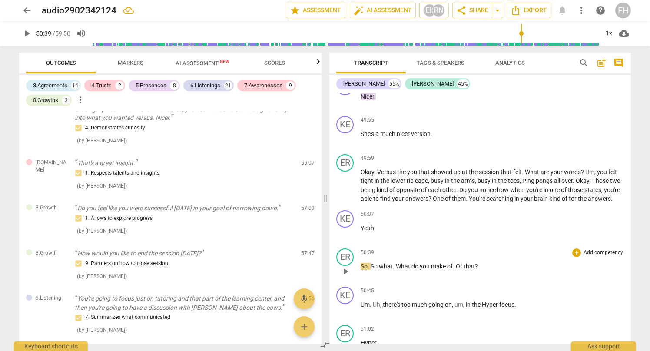
scroll to position [9590, 0]
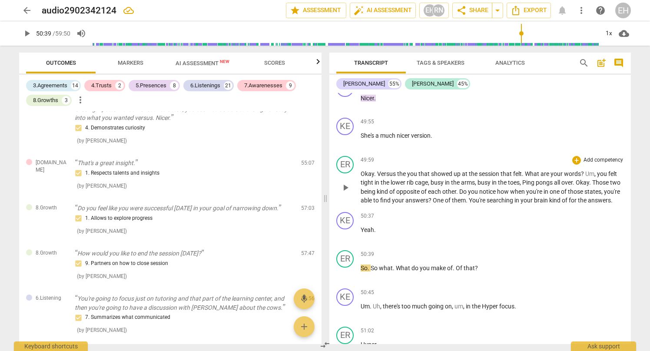
click at [606, 156] on p "Add competency" at bounding box center [603, 160] width 41 height 8
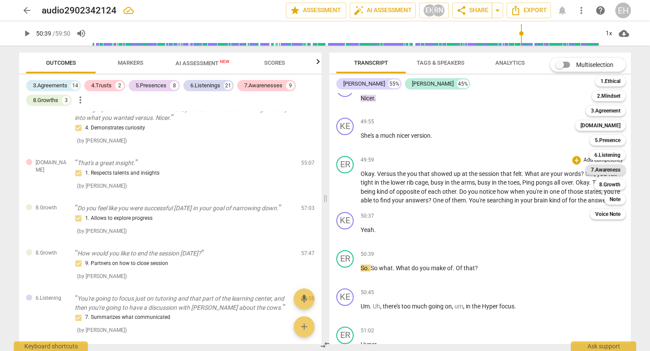
click at [605, 170] on b "7.Awareness" at bounding box center [606, 170] width 30 height 10
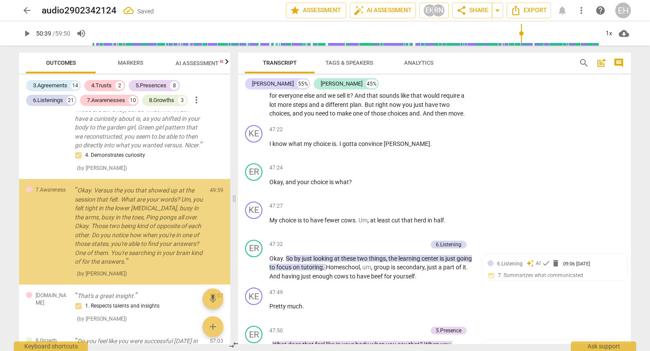
scroll to position [9984, 0]
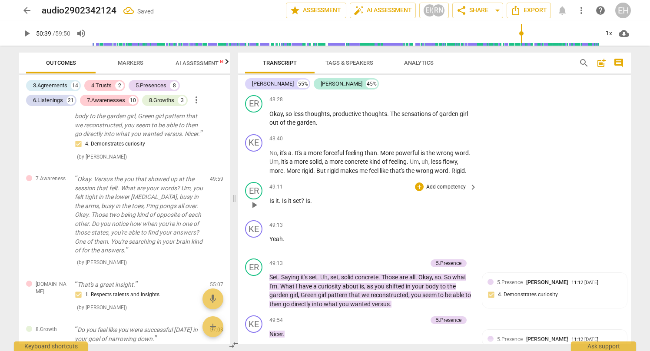
click at [484, 179] on div "ER play_arrow pause 49:11 + Add competency keyboard_arrow_right Is it . Is it s…" at bounding box center [434, 198] width 393 height 38
click at [255, 198] on button "play_arrow" at bounding box center [254, 205] width 14 height 14
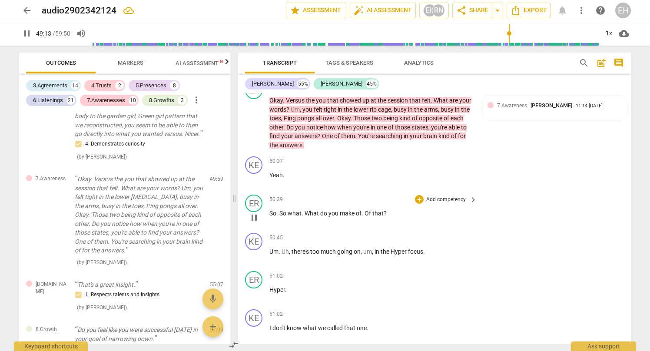
scroll to position [10309, 0]
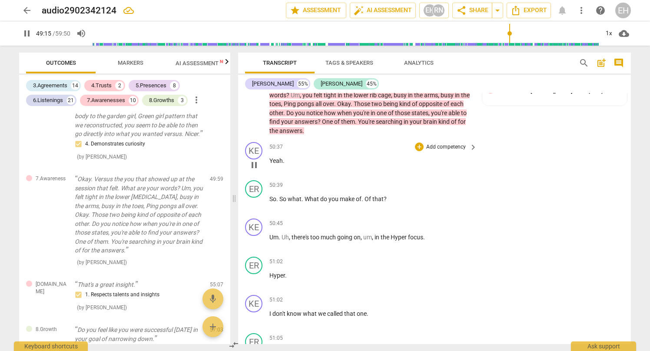
click at [256, 160] on span "pause" at bounding box center [254, 165] width 10 height 10
click at [255, 160] on span "play_arrow" at bounding box center [254, 165] width 10 height 10
click at [253, 198] on span "pause" at bounding box center [254, 203] width 10 height 10
click at [253, 198] on span "play_arrow" at bounding box center [254, 203] width 10 height 10
click at [422, 181] on div "+" at bounding box center [419, 185] width 9 height 9
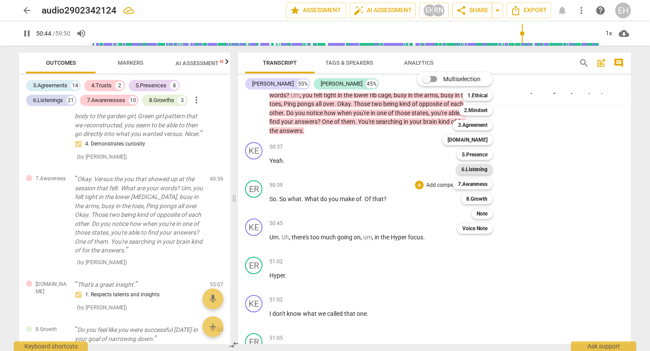
click at [476, 171] on b "6.Listening" at bounding box center [474, 169] width 26 height 10
type input "3045"
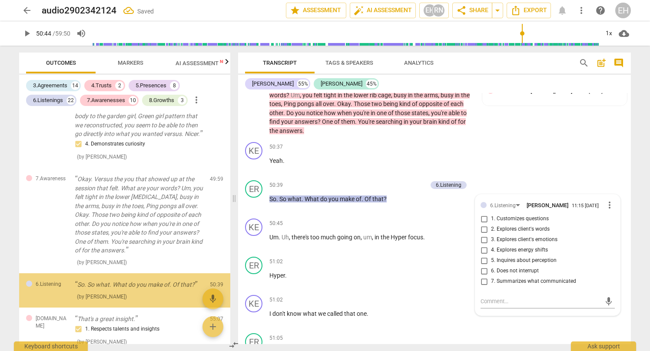
scroll to position [3736, 0]
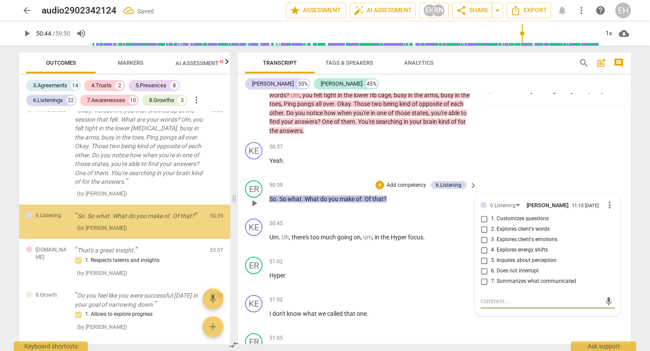
click at [484, 214] on input "1. Customizes questions" at bounding box center [484, 219] width 14 height 10
checkbox input "true"
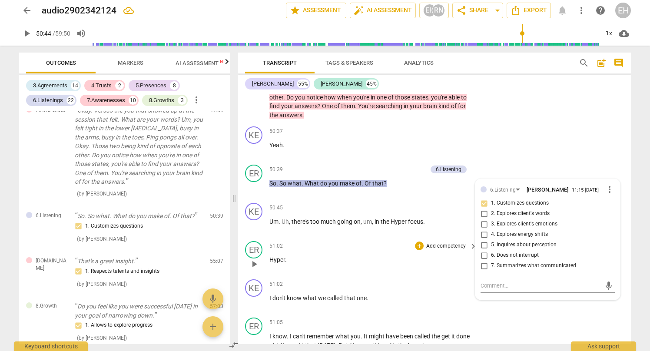
scroll to position [10326, 0]
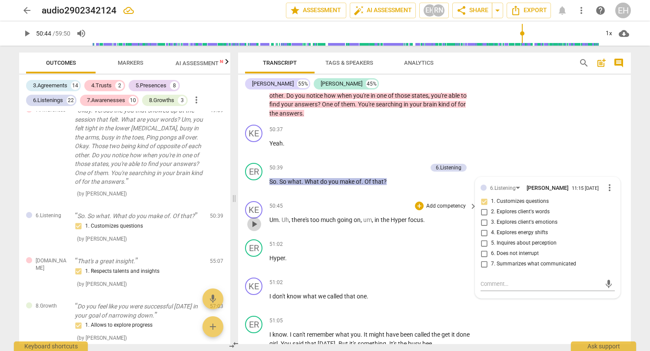
click at [255, 219] on span "play_arrow" at bounding box center [254, 224] width 10 height 10
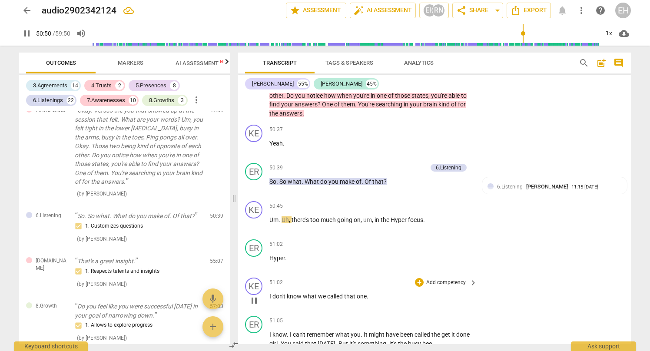
scroll to position [10333, 0]
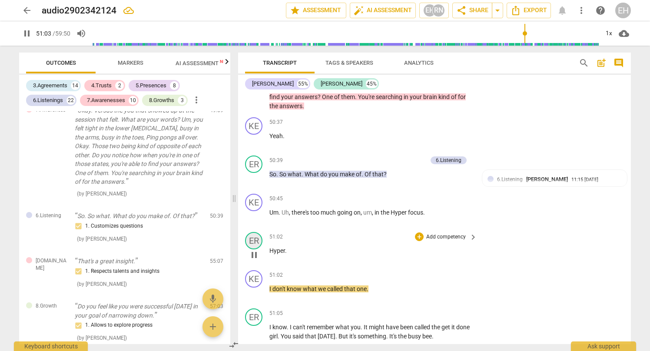
click at [257, 232] on div "ER" at bounding box center [253, 240] width 17 height 17
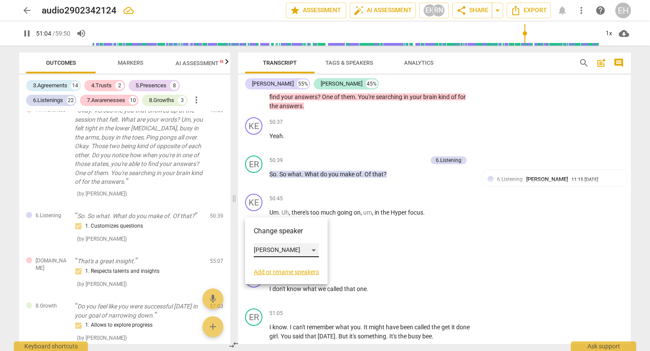
click at [263, 248] on div "[PERSON_NAME]" at bounding box center [286, 250] width 65 height 14
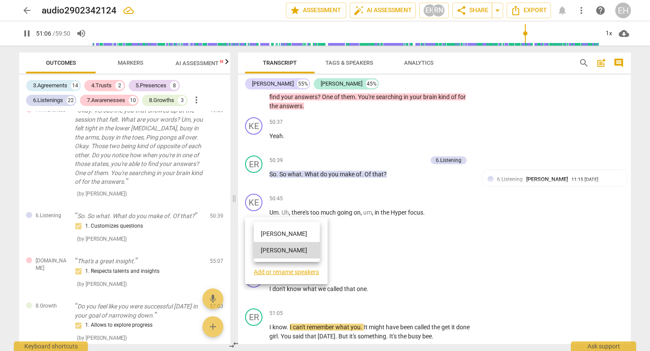
click at [268, 234] on li "[PERSON_NAME]" at bounding box center [287, 233] width 66 height 17
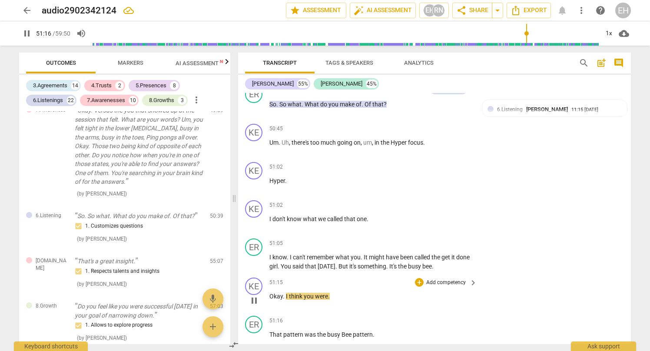
scroll to position [10412, 0]
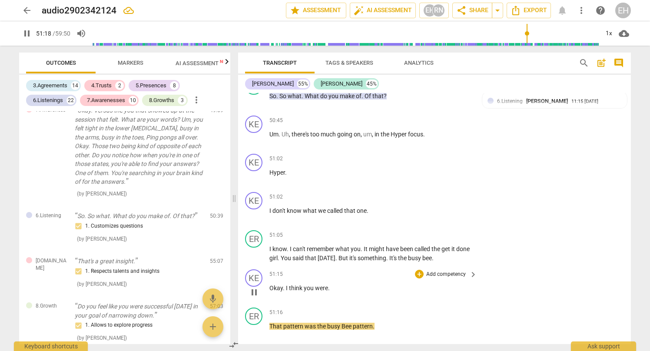
click at [285, 285] on span "." at bounding box center [284, 288] width 3 height 7
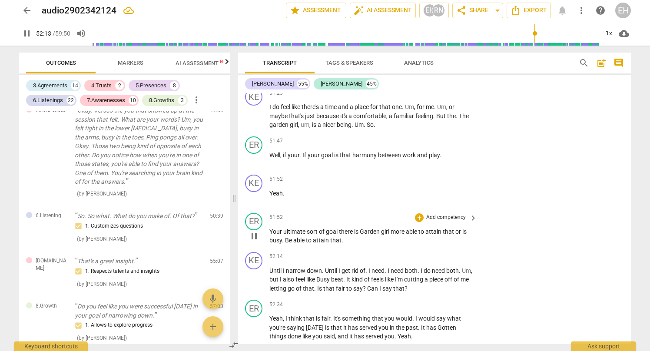
scroll to position [10790, 0]
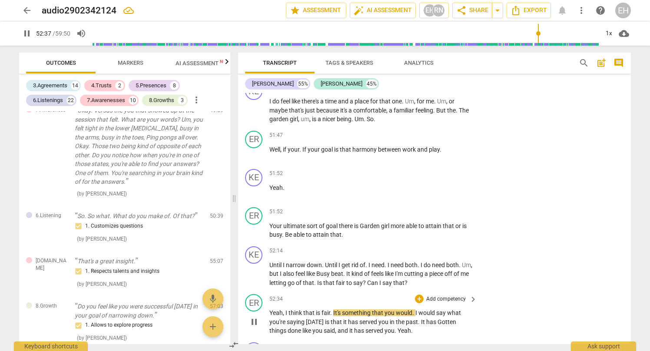
click at [460, 295] on p "Add competency" at bounding box center [445, 299] width 41 height 8
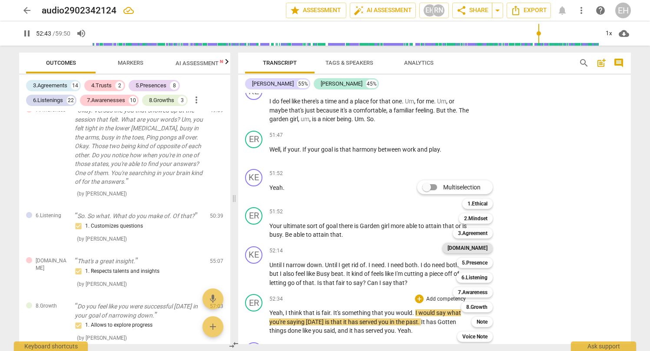
click at [480, 247] on b "[DOMAIN_NAME]" at bounding box center [467, 248] width 40 height 10
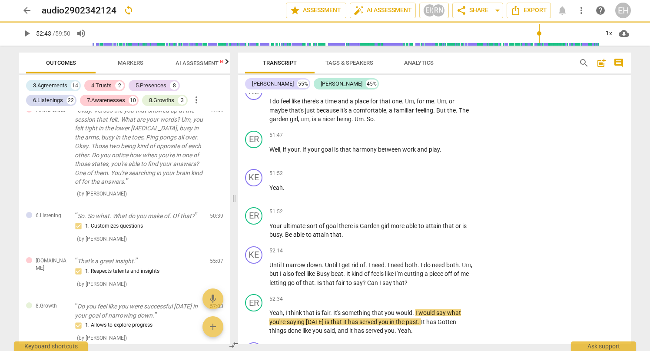
type input "3164"
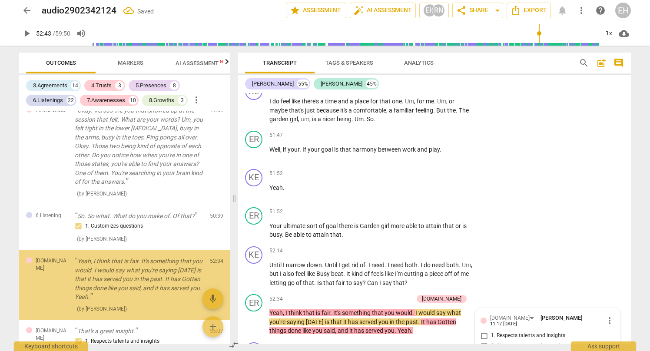
scroll to position [10921, 0]
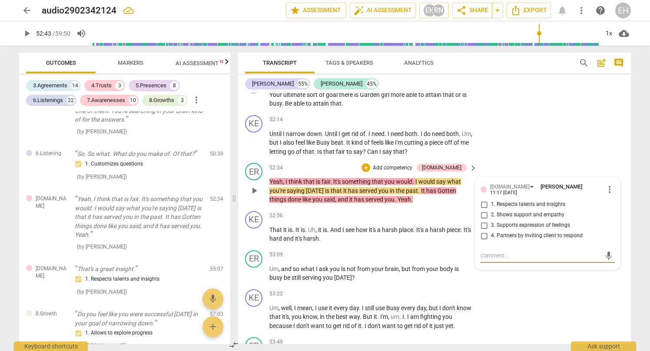
click at [484, 220] on input "3. Supports expression of feelings" at bounding box center [484, 225] width 14 height 10
checkbox input "true"
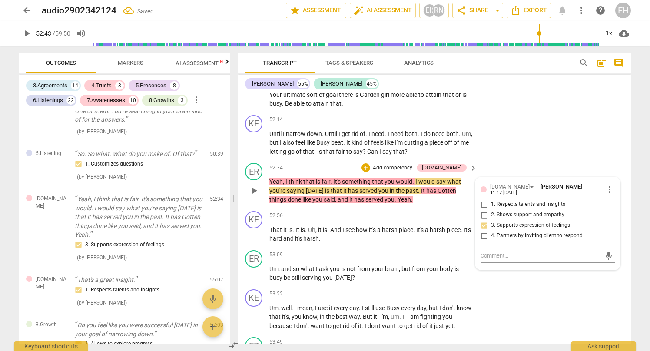
click at [255, 185] on span "play_arrow" at bounding box center [254, 190] width 10 height 10
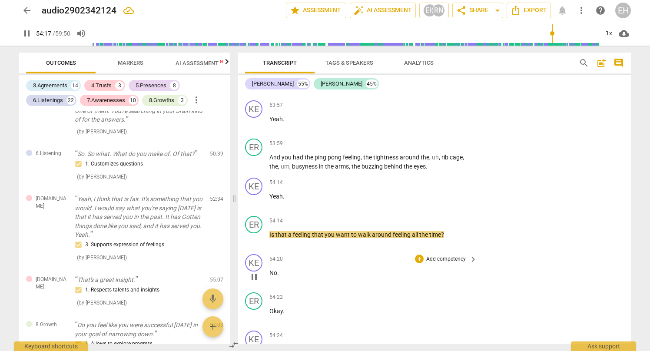
scroll to position [11200, 0]
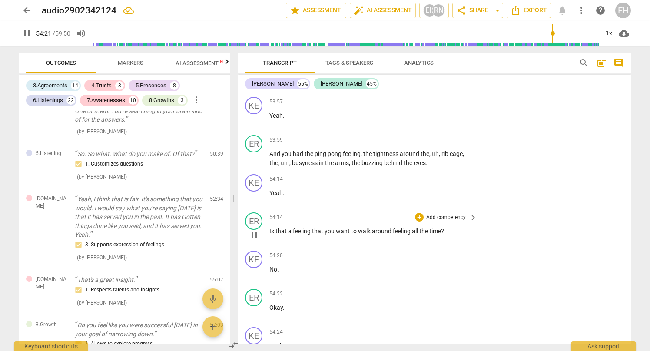
click at [453, 214] on p "Add competency" at bounding box center [445, 218] width 41 height 8
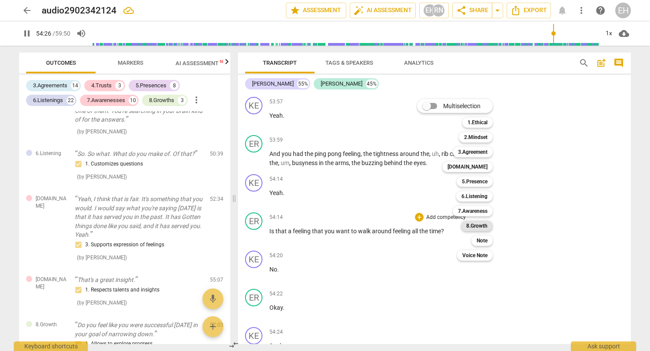
click at [473, 228] on b "8.Growth" at bounding box center [476, 226] width 21 height 10
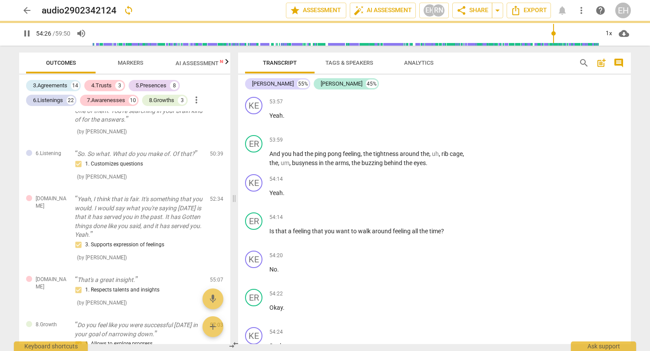
type input "3267"
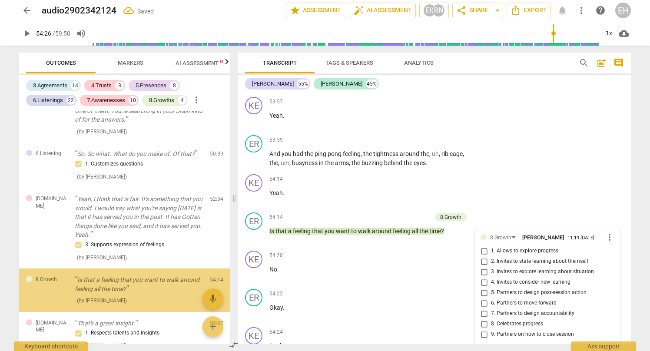
scroll to position [3865, 0]
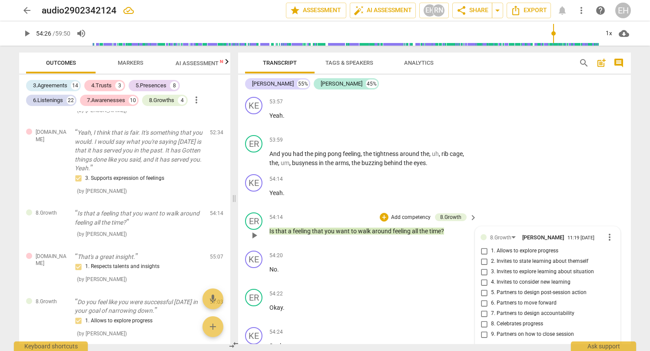
click at [483, 277] on input "4. Invites to consider new learning" at bounding box center [484, 282] width 14 height 10
checkbox input "true"
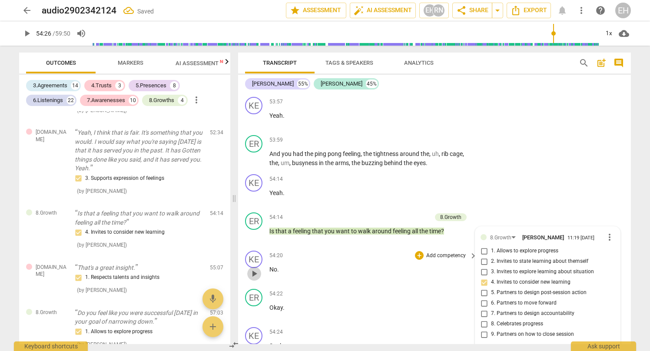
click at [253, 268] on span "play_arrow" at bounding box center [254, 273] width 10 height 10
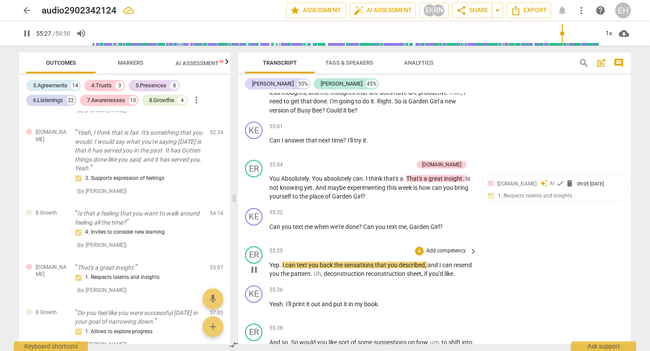
scroll to position [11521, 0]
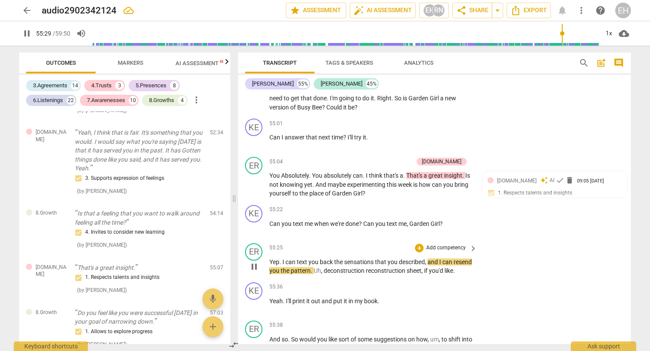
click at [448, 244] on p "Add competency" at bounding box center [445, 248] width 41 height 8
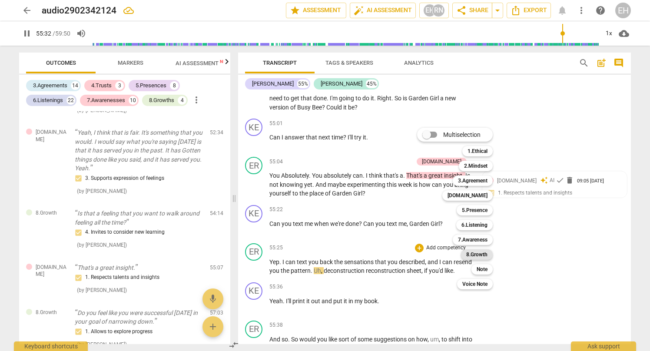
click at [475, 254] on b "8.Growth" at bounding box center [476, 254] width 21 height 10
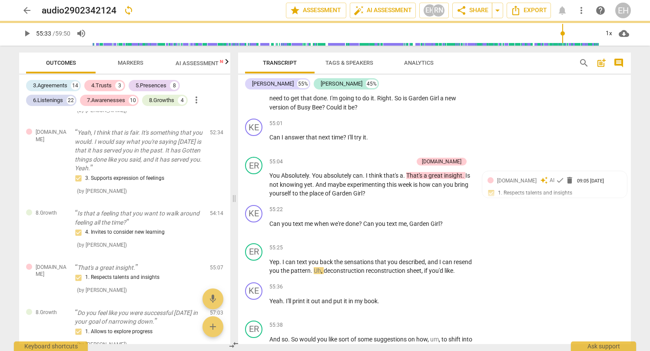
type input "3333"
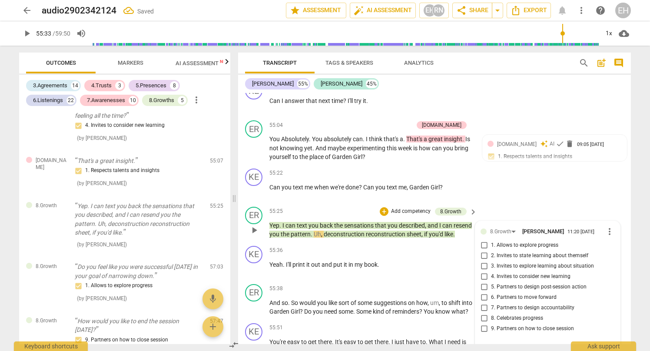
scroll to position [11561, 0]
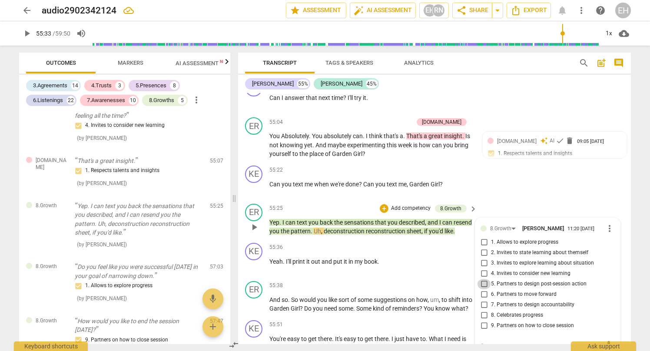
click at [484, 279] on input "5. Partners to design post-session action" at bounding box center [484, 284] width 14 height 10
checkbox input "true"
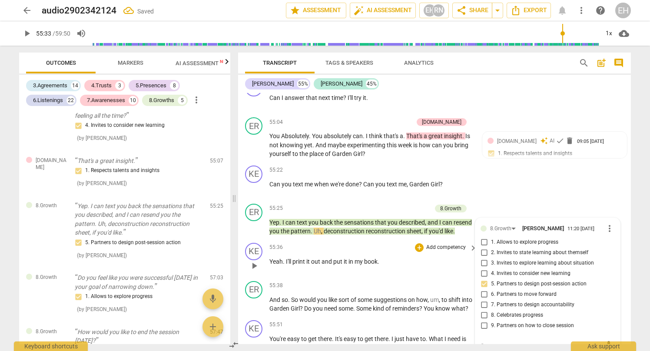
click at [255, 261] on span "play_arrow" at bounding box center [254, 266] width 10 height 10
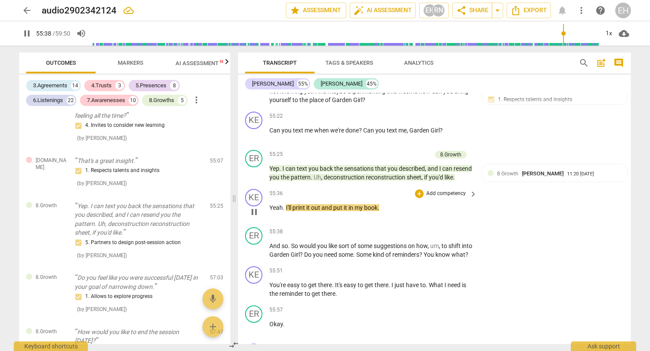
scroll to position [11615, 0]
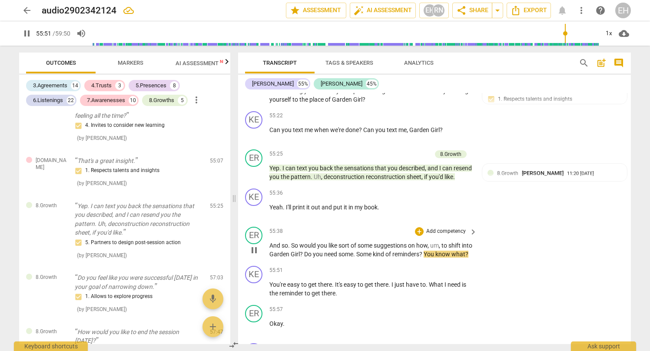
click at [454, 228] on p "Add competency" at bounding box center [445, 232] width 41 height 8
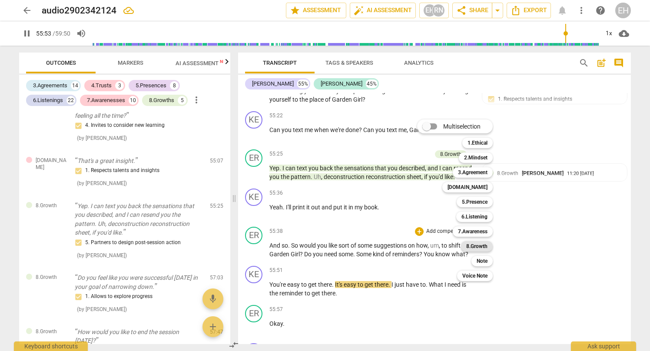
click at [482, 246] on b "8.Growth" at bounding box center [476, 246] width 21 height 10
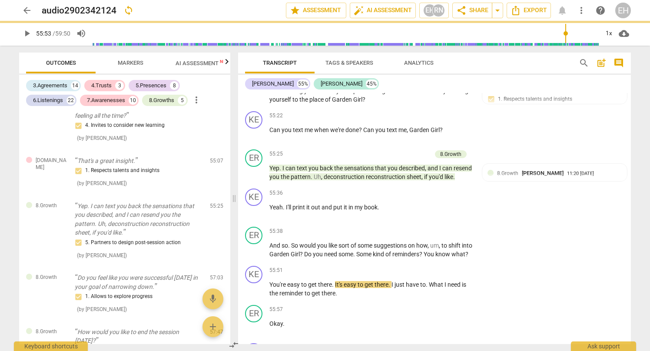
type input "3353"
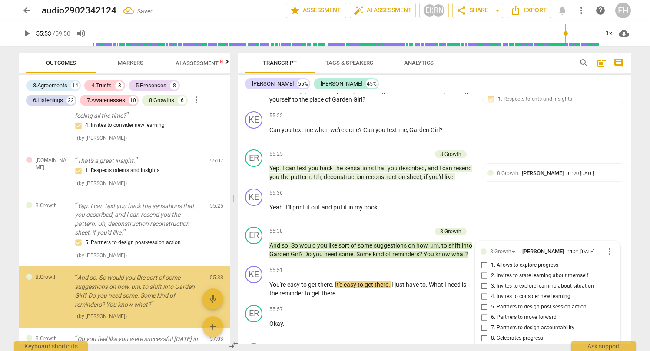
scroll to position [4043, 0]
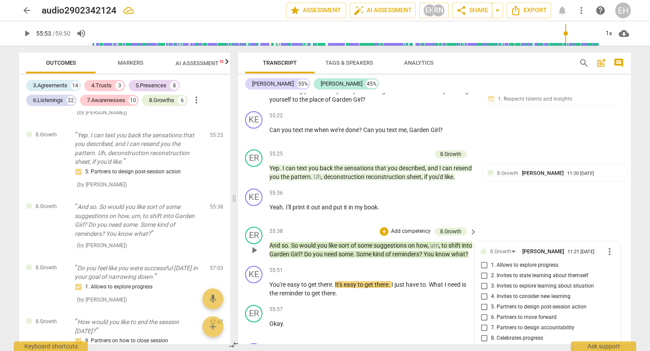
click at [484, 302] on input "5. Partners to design post-session action" at bounding box center [484, 307] width 14 height 10
checkbox input "true"
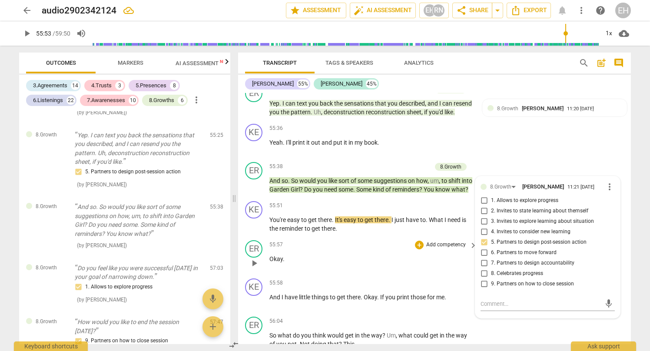
scroll to position [11695, 0]
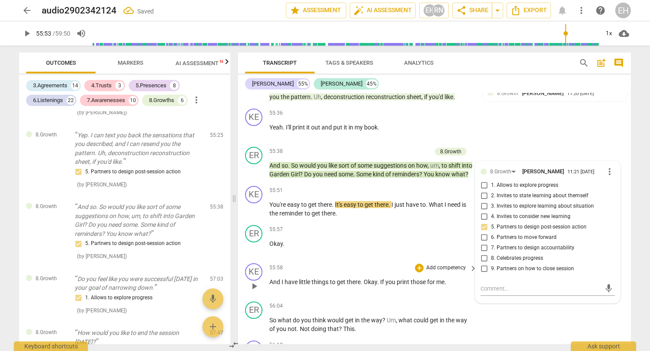
click at [253, 281] on span "play_arrow" at bounding box center [254, 286] width 10 height 10
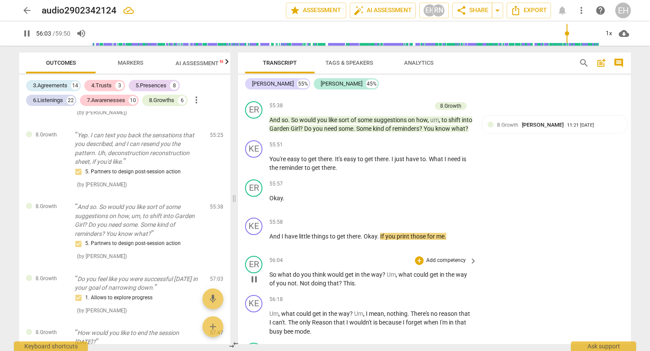
scroll to position [11767, 0]
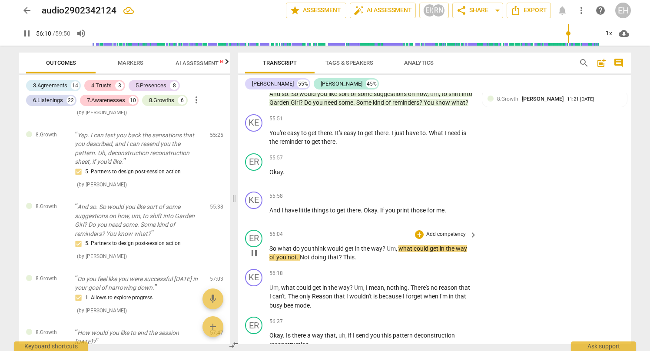
click at [451, 231] on p "Add competency" at bounding box center [445, 235] width 41 height 8
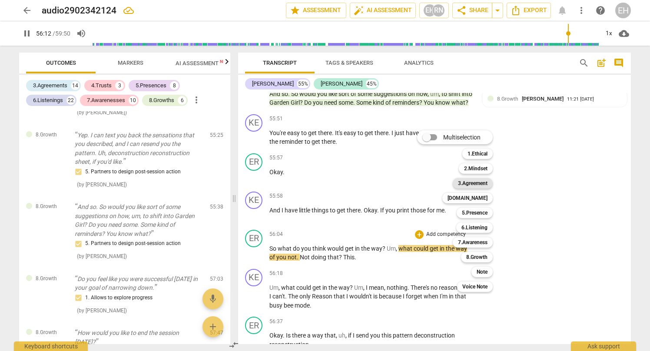
click at [487, 181] on b "3.Agreement" at bounding box center [473, 183] width 30 height 10
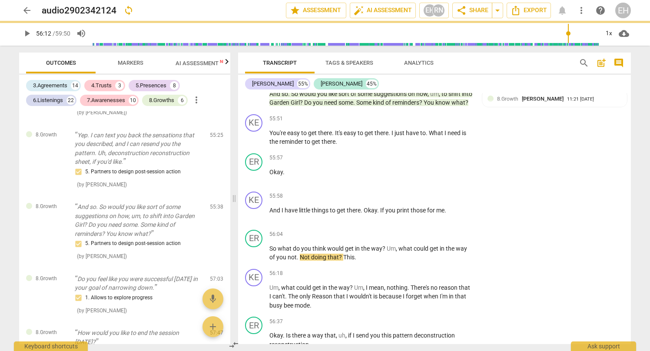
type input "3373"
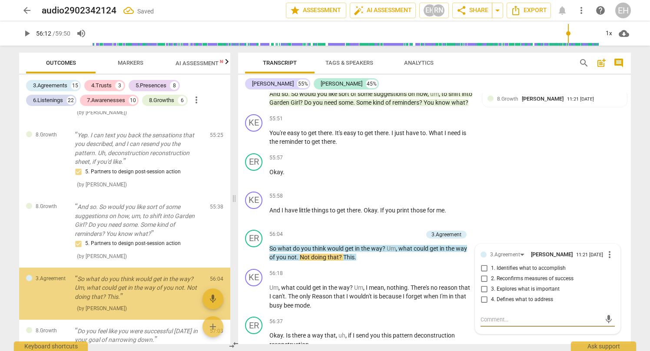
scroll to position [4109, 0]
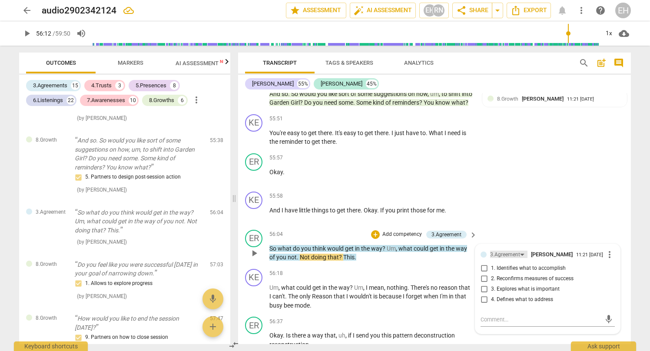
click at [520, 251] on div "3.Agreement" at bounding box center [508, 254] width 37 height 7
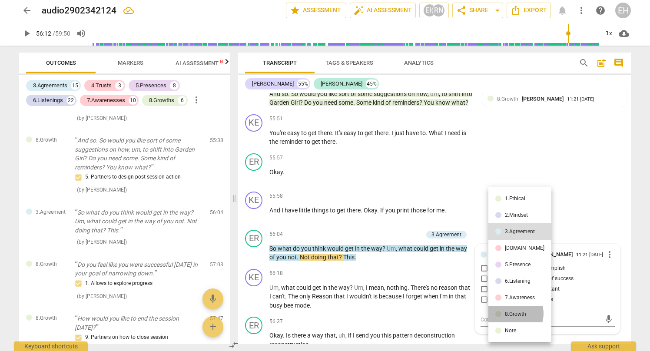
click at [511, 313] on div "8.Growth" at bounding box center [515, 313] width 21 height 5
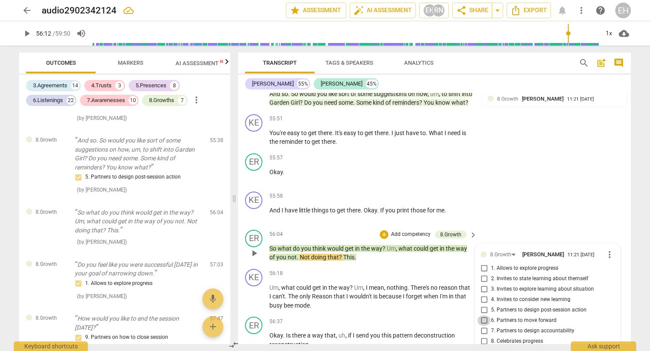
click at [481, 315] on input "6. Partners to move forward" at bounding box center [484, 320] width 14 height 10
checkbox input "true"
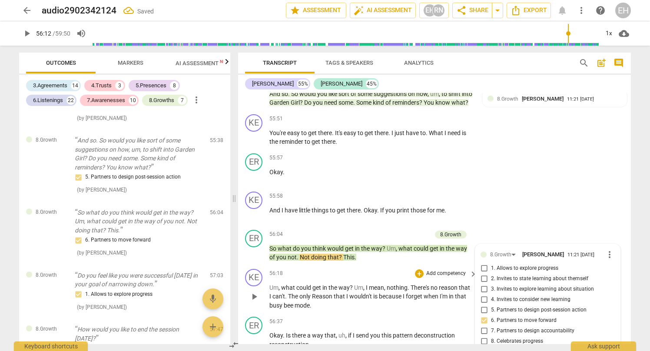
click at [251, 291] on span "play_arrow" at bounding box center [254, 296] width 10 height 10
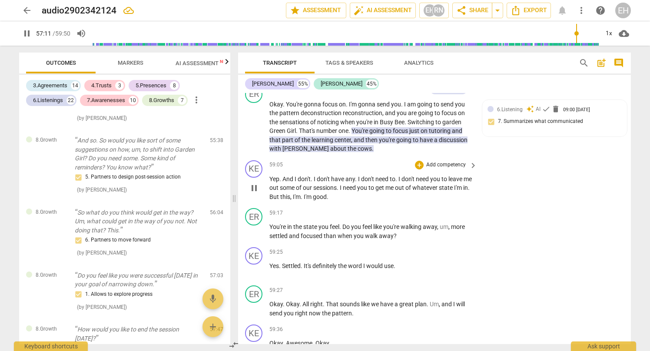
scroll to position [12835, 0]
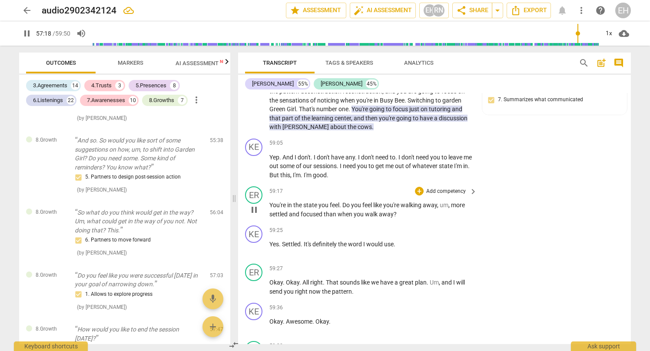
click at [454, 188] on p "Add competency" at bounding box center [445, 192] width 41 height 8
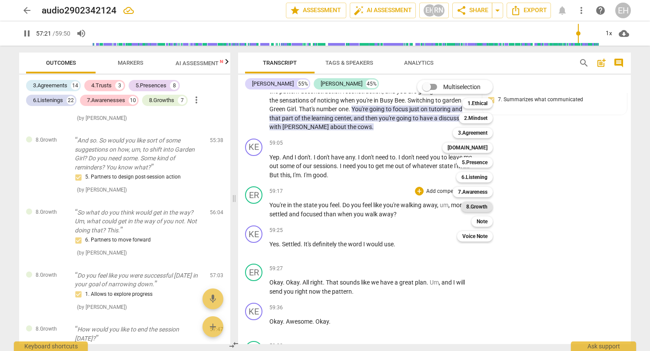
scroll to position [12229, 0]
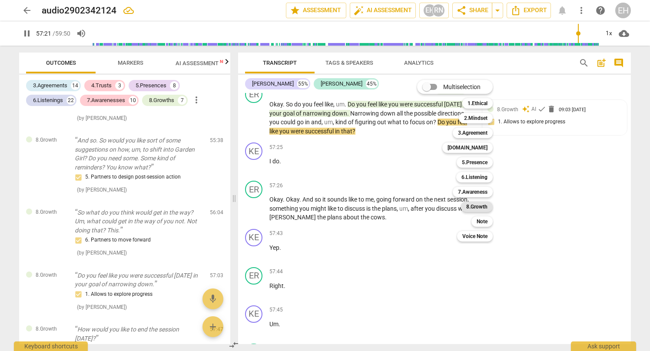
click at [476, 205] on b "8.Growth" at bounding box center [476, 207] width 21 height 10
type input "3442"
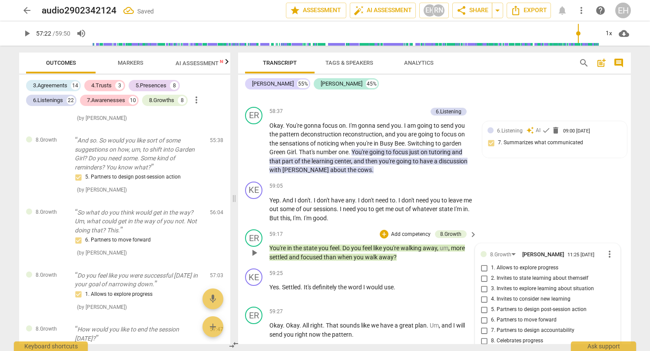
scroll to position [4302, 0]
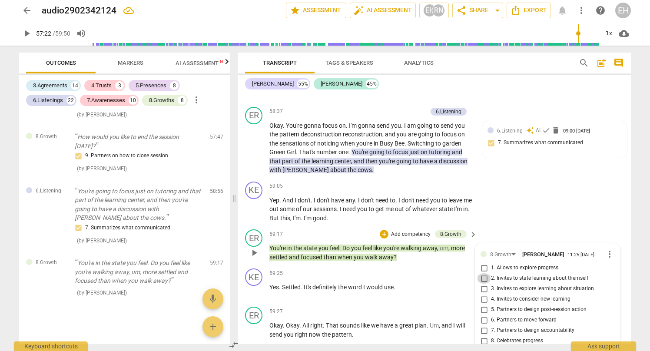
click at [485, 273] on input "2. Invites to state learning about themself" at bounding box center [484, 278] width 14 height 10
checkbox input "true"
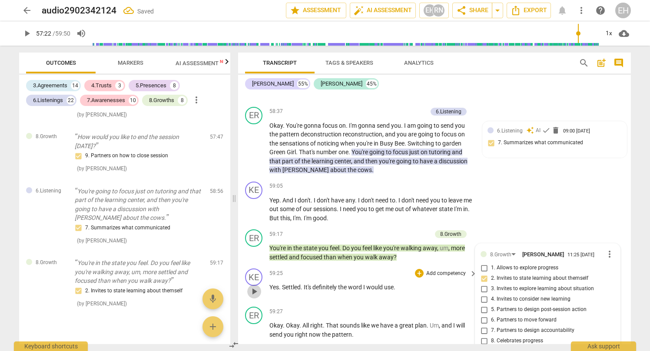
click at [255, 286] on span "play_arrow" at bounding box center [254, 291] width 10 height 10
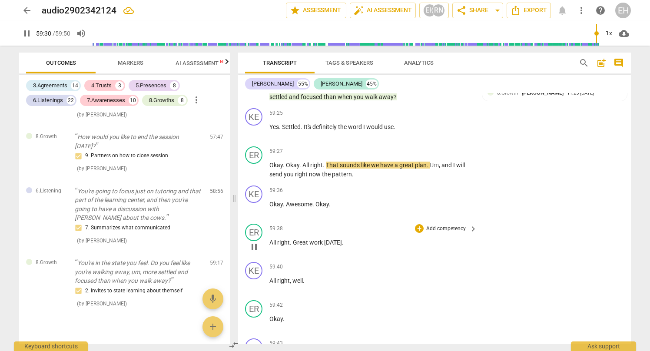
scroll to position [12950, 0]
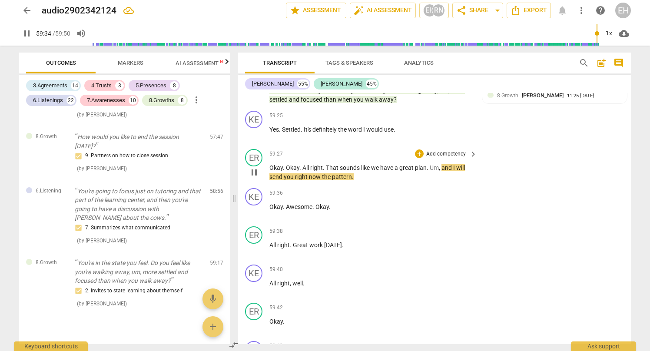
click at [463, 150] on p "Add competency" at bounding box center [445, 154] width 41 height 8
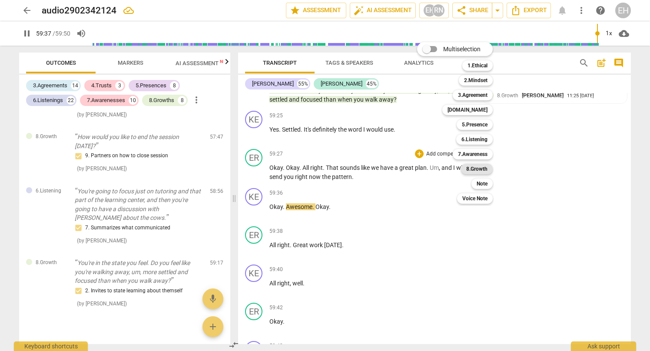
click at [482, 167] on b "8.Growth" at bounding box center [476, 169] width 21 height 10
type input "3578"
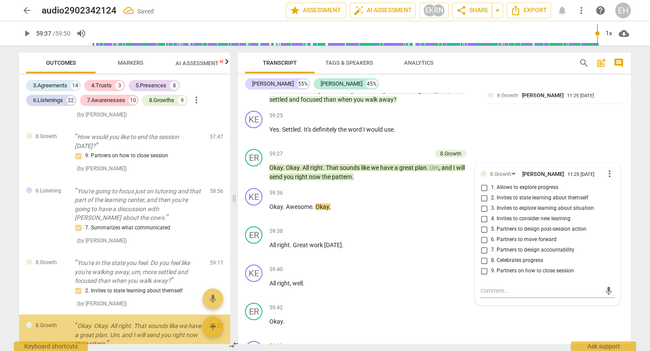
scroll to position [4364, 0]
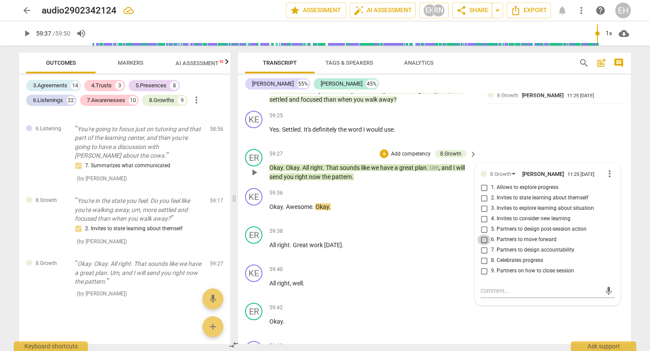
click at [484, 235] on input "6. Partners to move forward" at bounding box center [484, 240] width 14 height 10
checkbox input "true"
click at [253, 206] on span "play_arrow" at bounding box center [254, 211] width 10 height 10
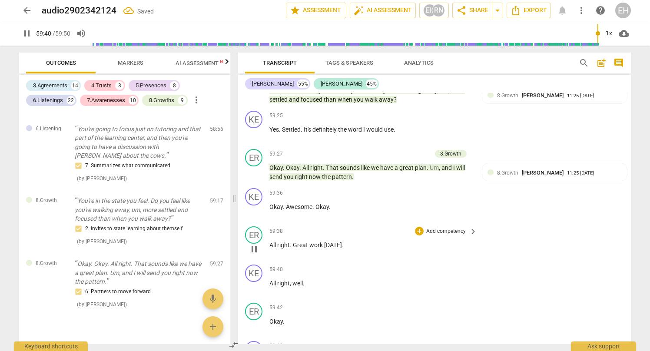
click at [444, 228] on p "Add competency" at bounding box center [445, 232] width 41 height 8
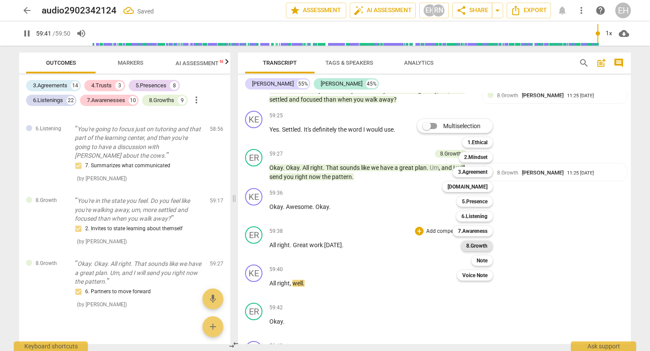
click at [487, 245] on b "8.Growth" at bounding box center [476, 246] width 21 height 10
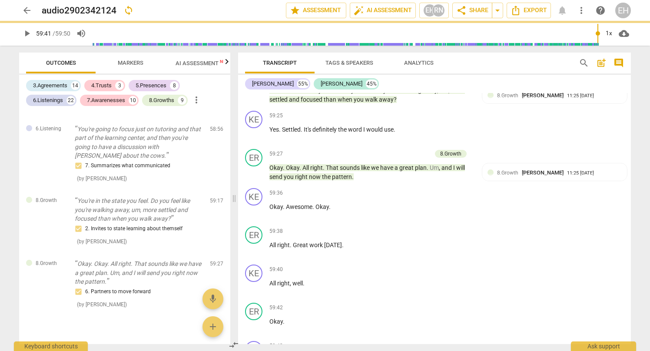
type input "3582"
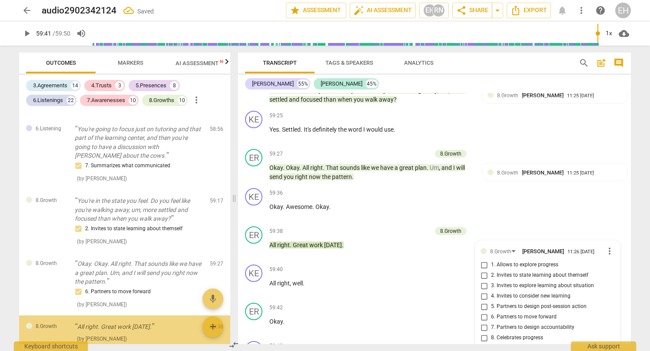
scroll to position [4408, 0]
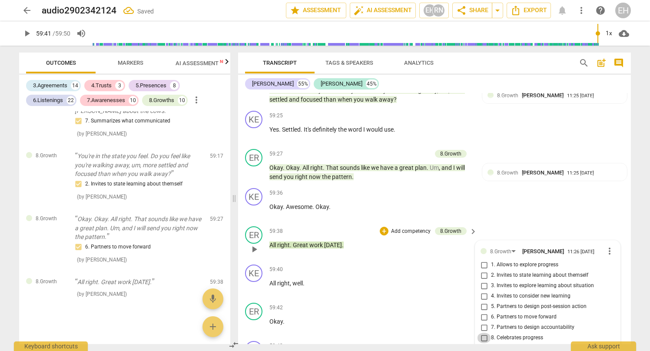
click at [484, 333] on input "8. Celebrates progress" at bounding box center [484, 338] width 14 height 10
checkbox input "true"
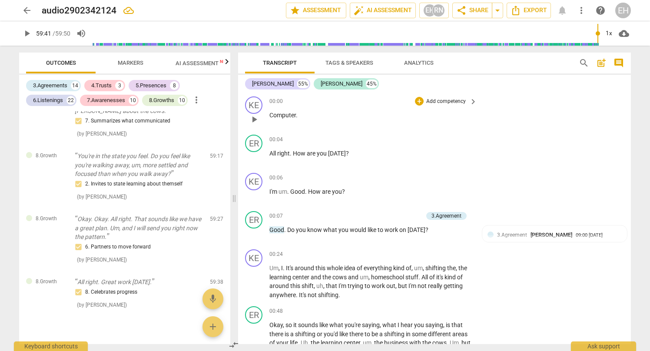
scroll to position [0, 0]
click at [466, 9] on span "share Share" at bounding box center [472, 10] width 32 height 10
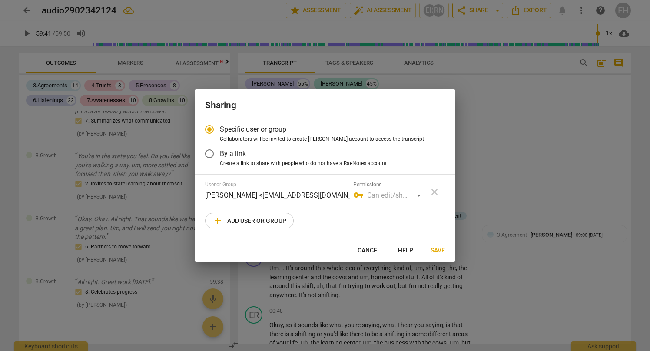
type input "3582"
radio input "false"
type input "3586"
click at [257, 218] on span "add Add user or group" at bounding box center [249, 220] width 74 height 10
radio input "false"
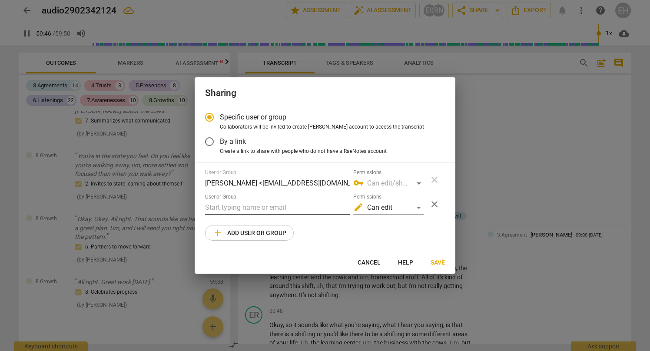
scroll to position [13021, 0]
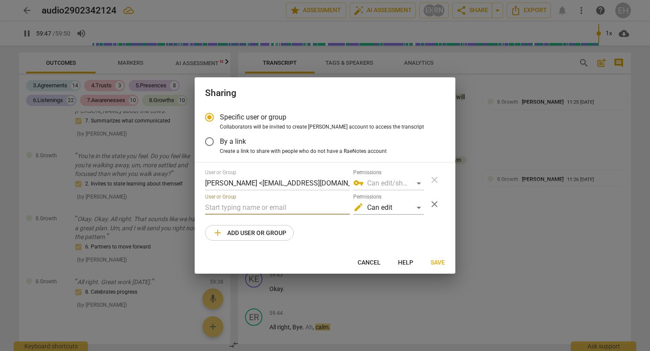
click at [248, 208] on input "text" at bounding box center [277, 208] width 145 height 14
type input "3590"
click at [212, 142] on input "By a link" at bounding box center [209, 141] width 21 height 21
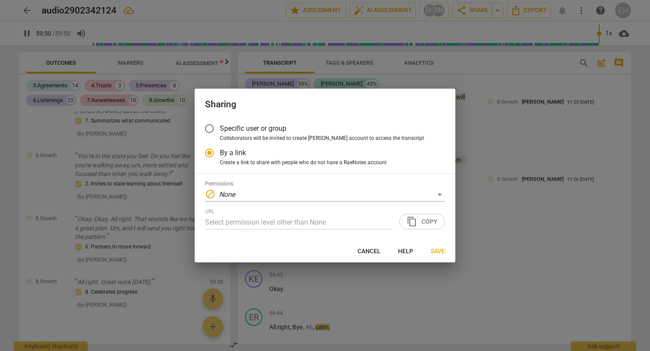
click at [416, 222] on div "URL Select permission level other than None content_copy Copy" at bounding box center [325, 219] width 240 height 21
click at [427, 222] on div "URL Select permission level other than None content_copy Copy" at bounding box center [325, 219] width 240 height 21
click at [437, 250] on span "Save" at bounding box center [438, 251] width 14 height 9
radio input "false"
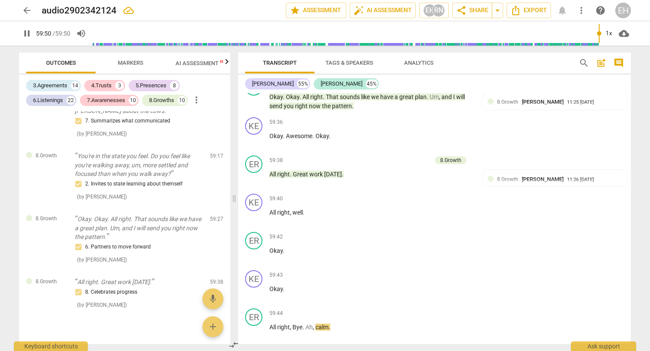
scroll to position [0, 0]
click at [496, 9] on span "arrow_drop_down" at bounding box center [497, 10] width 10 height 10
click at [478, 11] on span "share Share" at bounding box center [472, 10] width 32 height 10
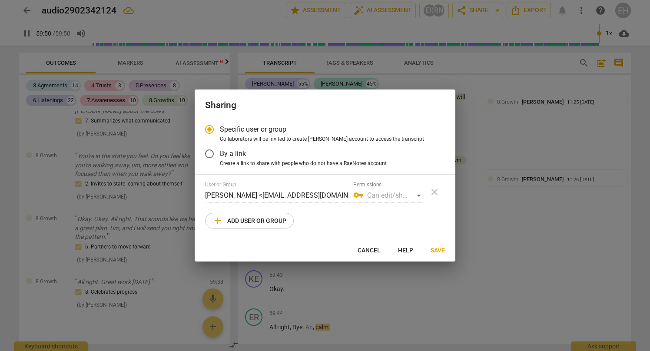
click at [232, 221] on span "add Add user or group" at bounding box center [249, 220] width 74 height 10
radio input "false"
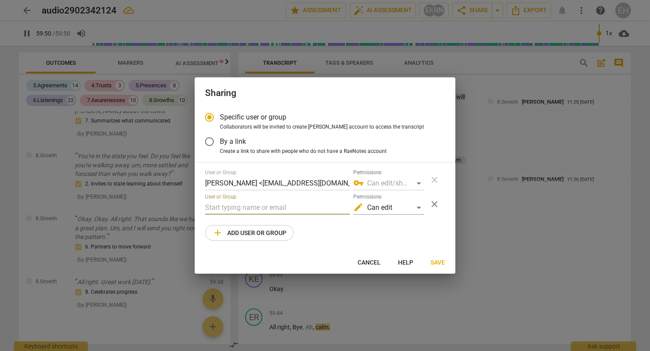
click at [233, 209] on input "text" at bounding box center [277, 208] width 145 height 14
type input "[PERSON_NAME][EMAIL_ADDRESS][DOMAIN_NAME]"
click at [435, 262] on span "Save" at bounding box center [438, 262] width 14 height 9
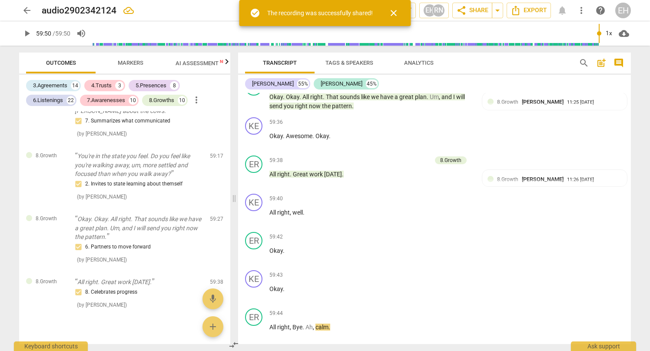
type input "3590"
